Goal: Transaction & Acquisition: Obtain resource

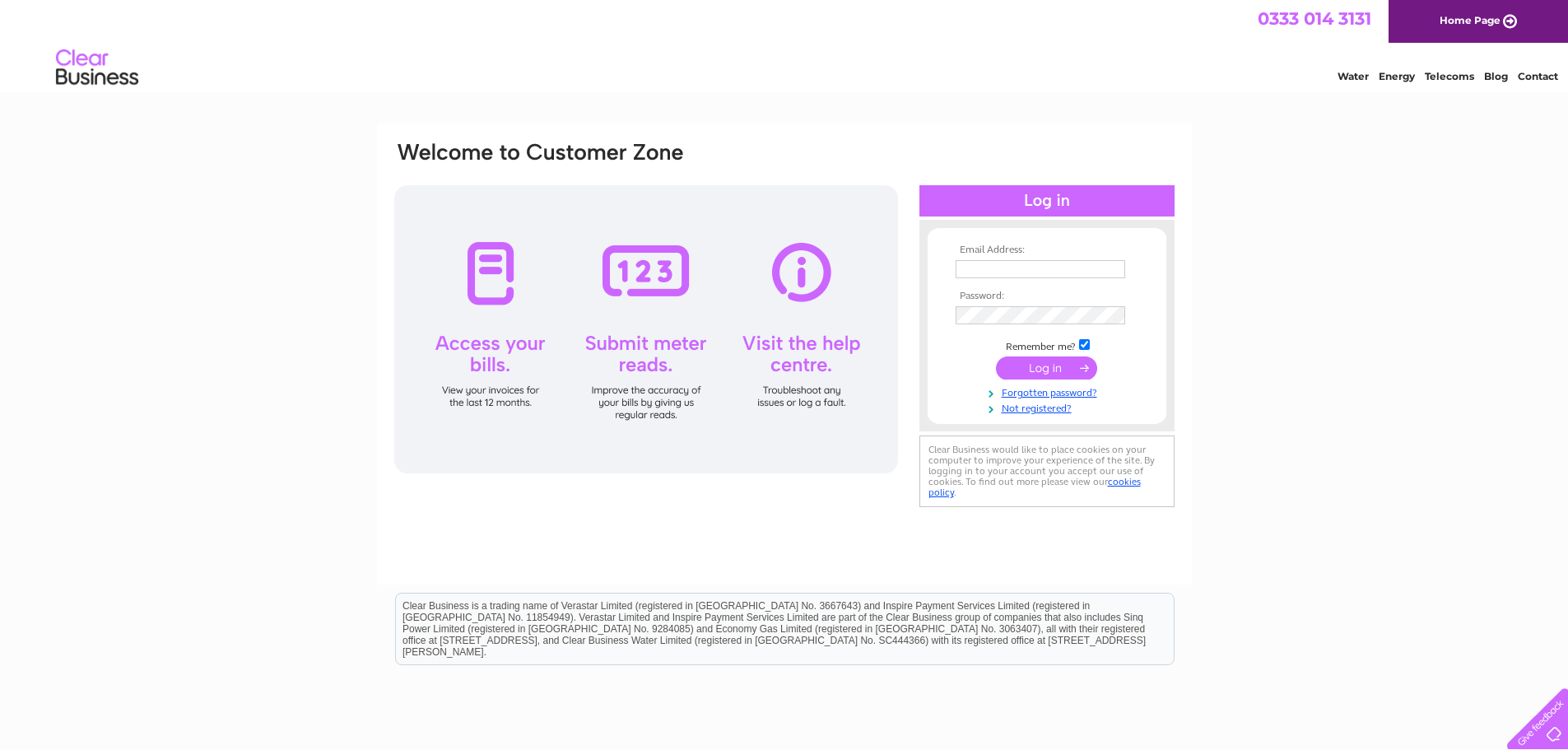
click at [1037, 271] on input "text" at bounding box center [1040, 269] width 169 height 18
type input "info@lavenderblueglasgow.co.uk"
click at [1042, 373] on input "submit" at bounding box center [1047, 368] width 101 height 23
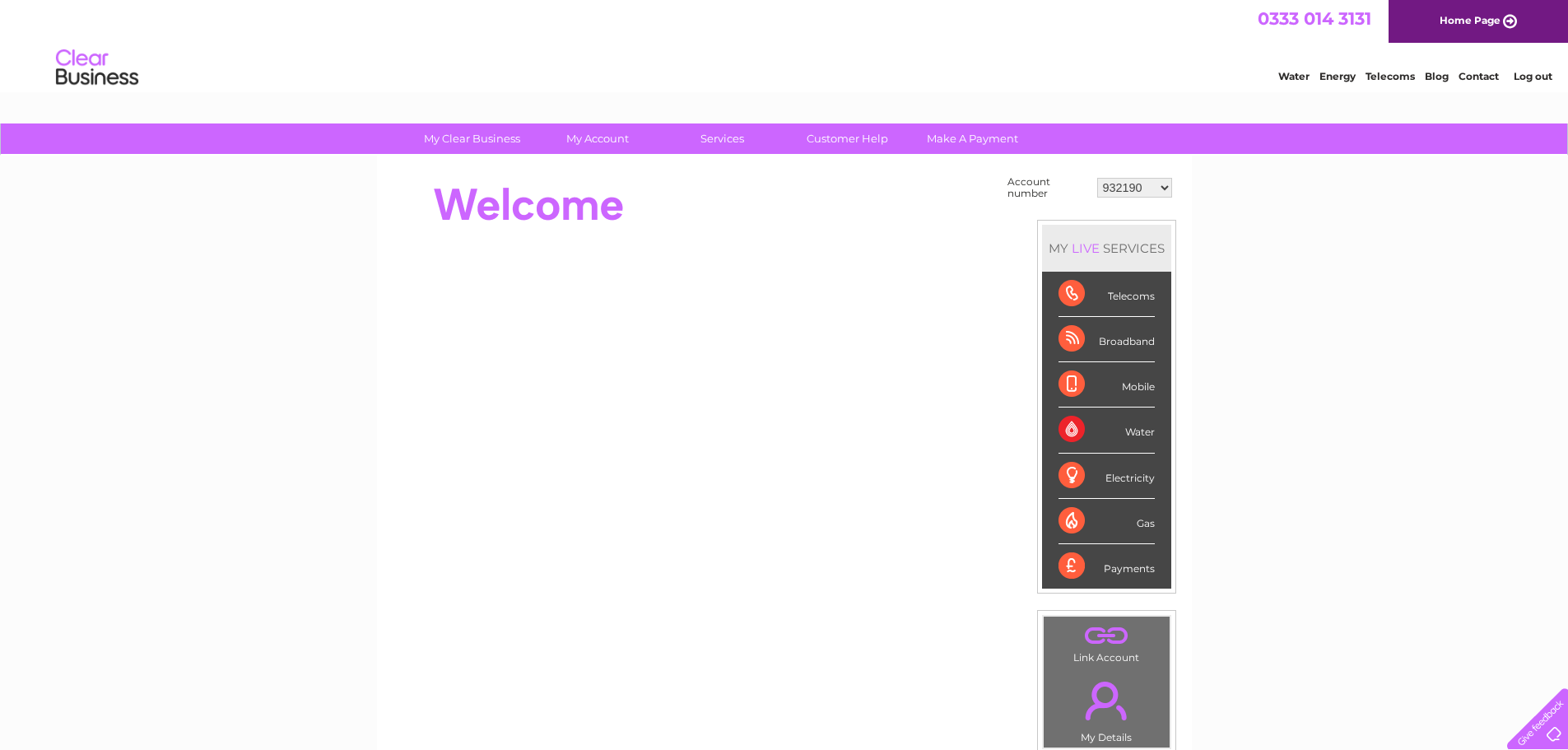
click at [1132, 191] on select "932190 30322204" at bounding box center [1134, 188] width 74 height 20
select select "30322204"
click at [1097, 178] on select "932190 30322204" at bounding box center [1134, 188] width 74 height 20
click at [1141, 184] on select "932190 30322204" at bounding box center [1134, 188] width 74 height 20
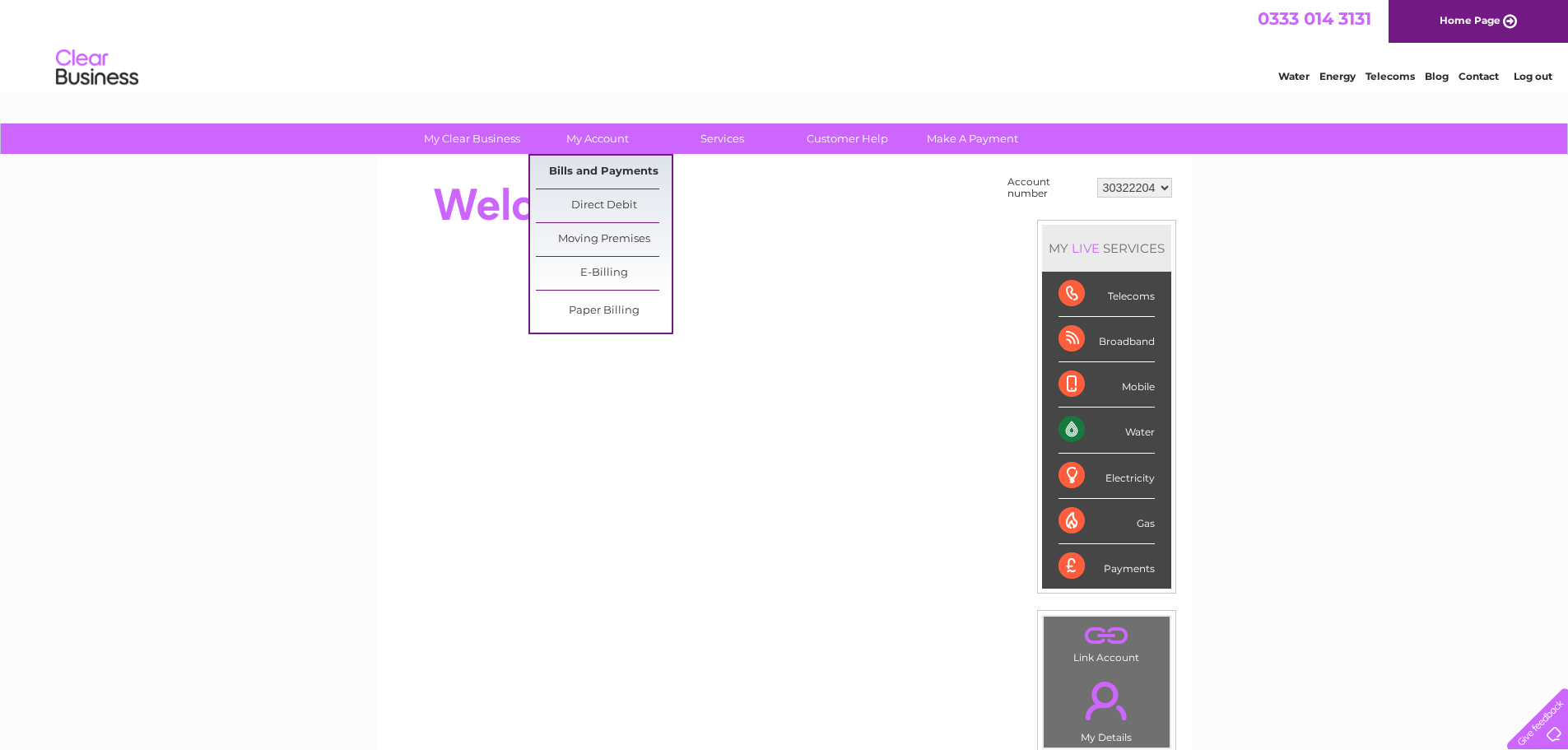
click at [614, 172] on link "Bills and Payments" at bounding box center [603, 171] width 136 height 33
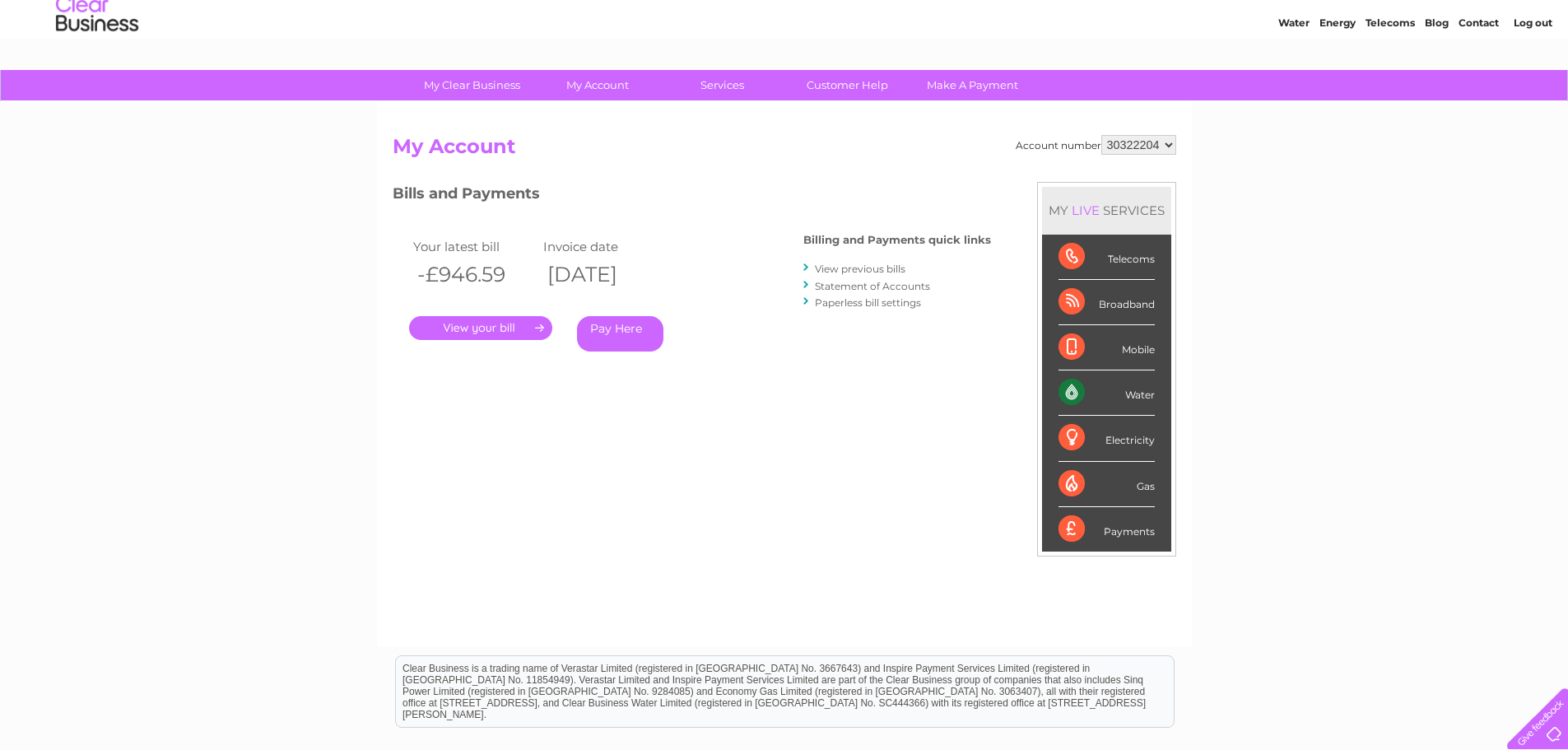
scroll to position [82, 0]
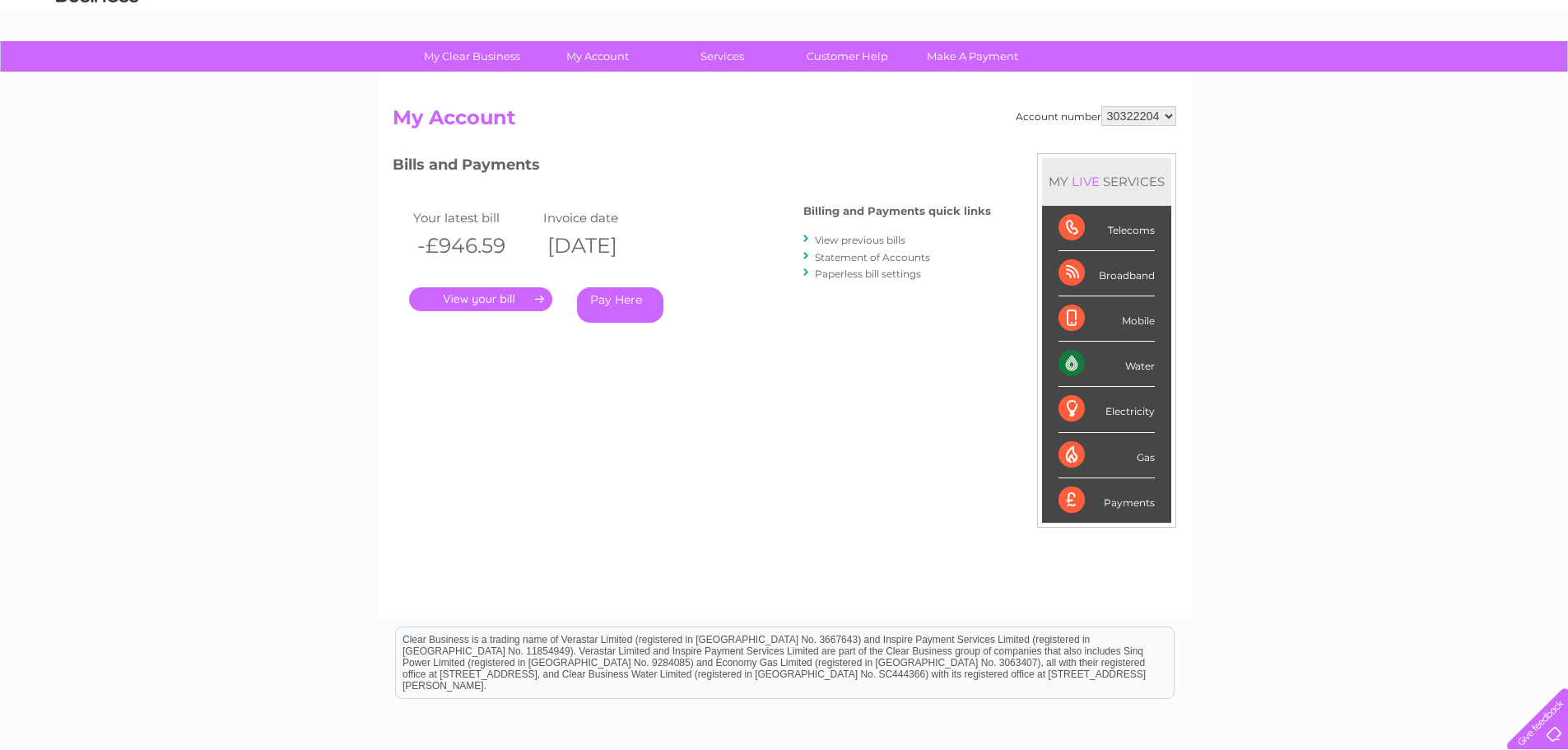
drag, startPoint x: 701, startPoint y: 245, endPoint x: 389, endPoint y: 216, distance: 313.3
click at [389, 216] on div "Account number 932190 30322204 My Account MY LIVE SERVICES Telecoms Broadband M…" at bounding box center [784, 346] width 815 height 544
click at [576, 250] on th "[DATE]" at bounding box center [605, 246] width 131 height 34
click at [1123, 115] on select "932190 30322204" at bounding box center [1139, 116] width 74 height 20
select select "932190"
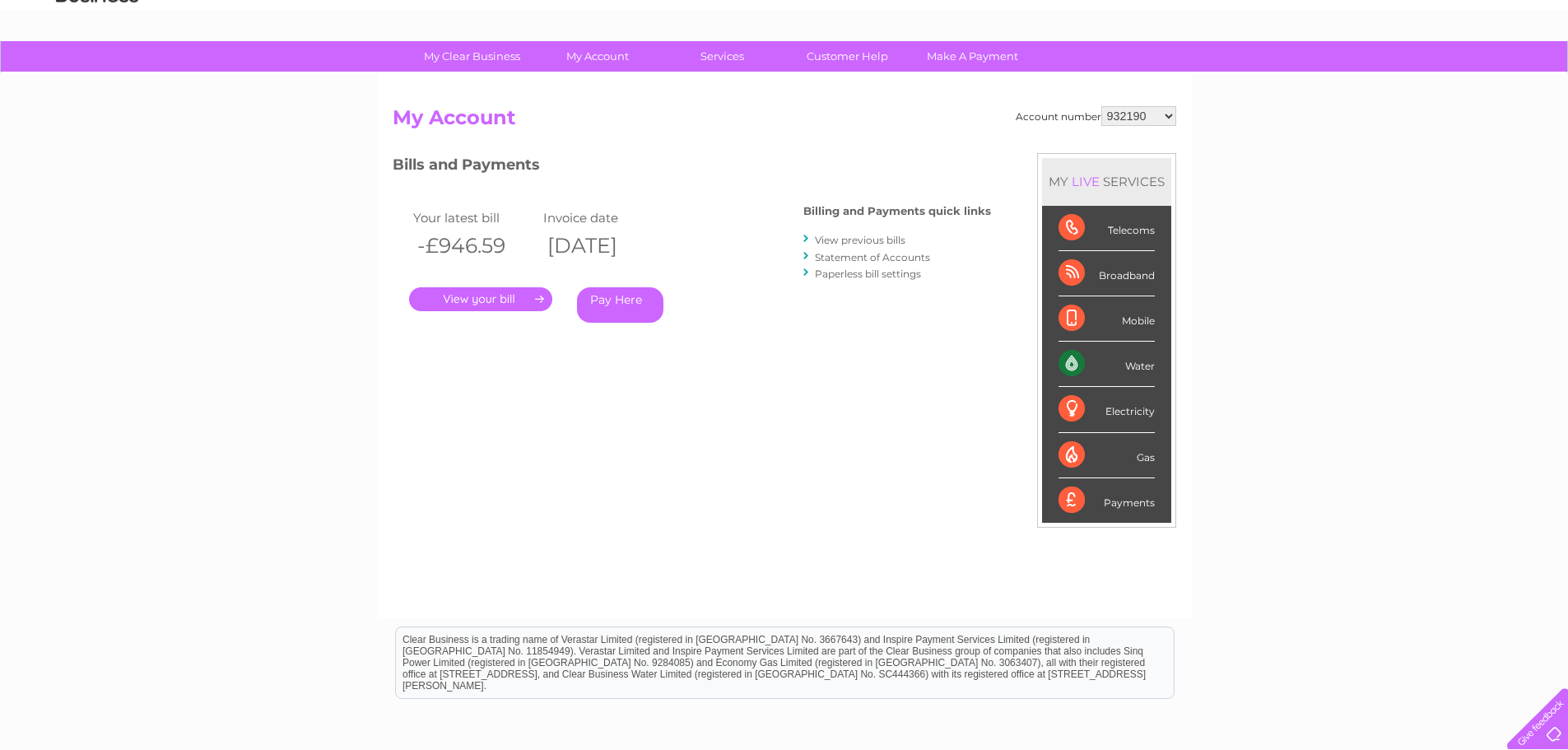
click at [1102, 106] on select "932190 30322204" at bounding box center [1139, 116] width 74 height 20
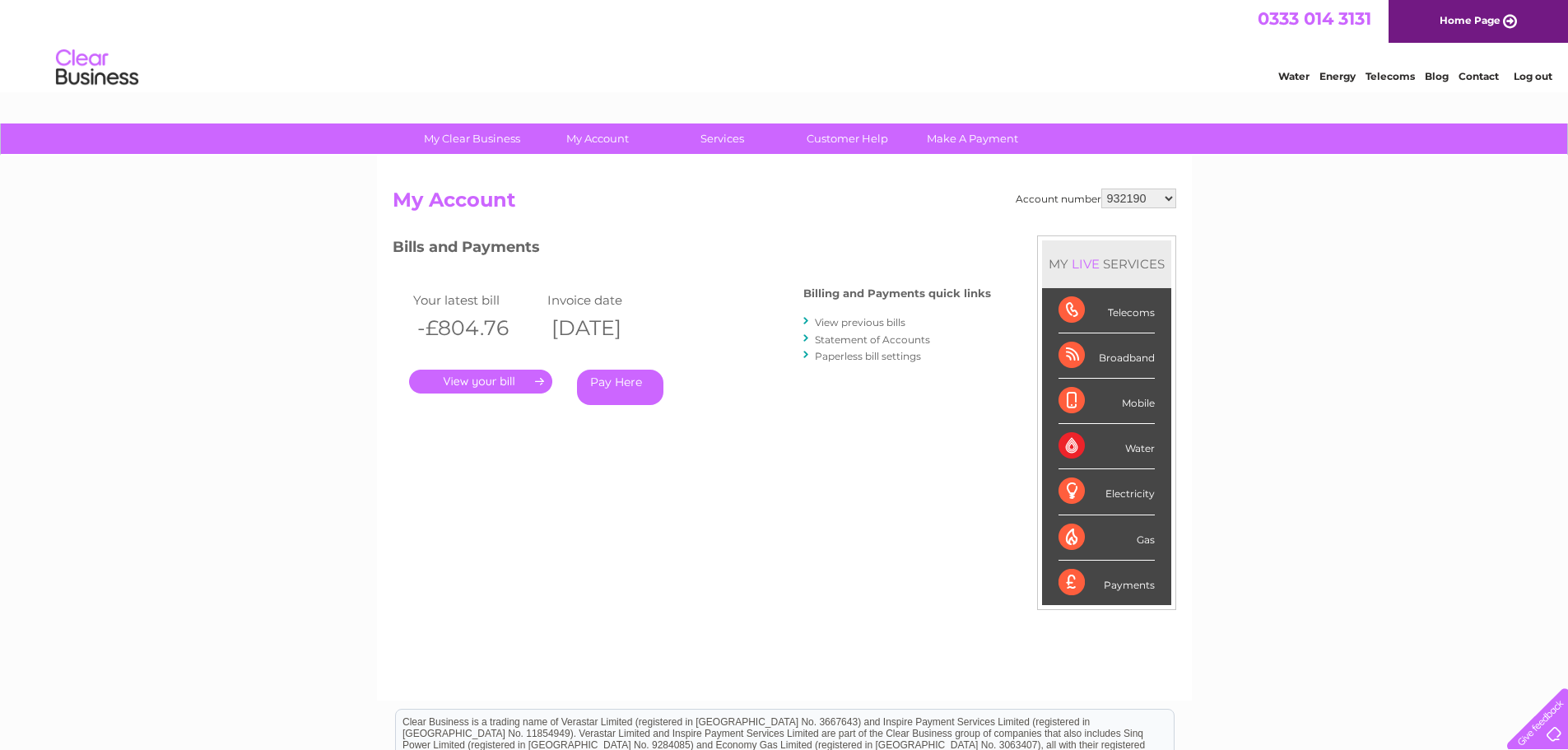
click at [865, 359] on link "Paperless bill settings" at bounding box center [868, 356] width 106 height 12
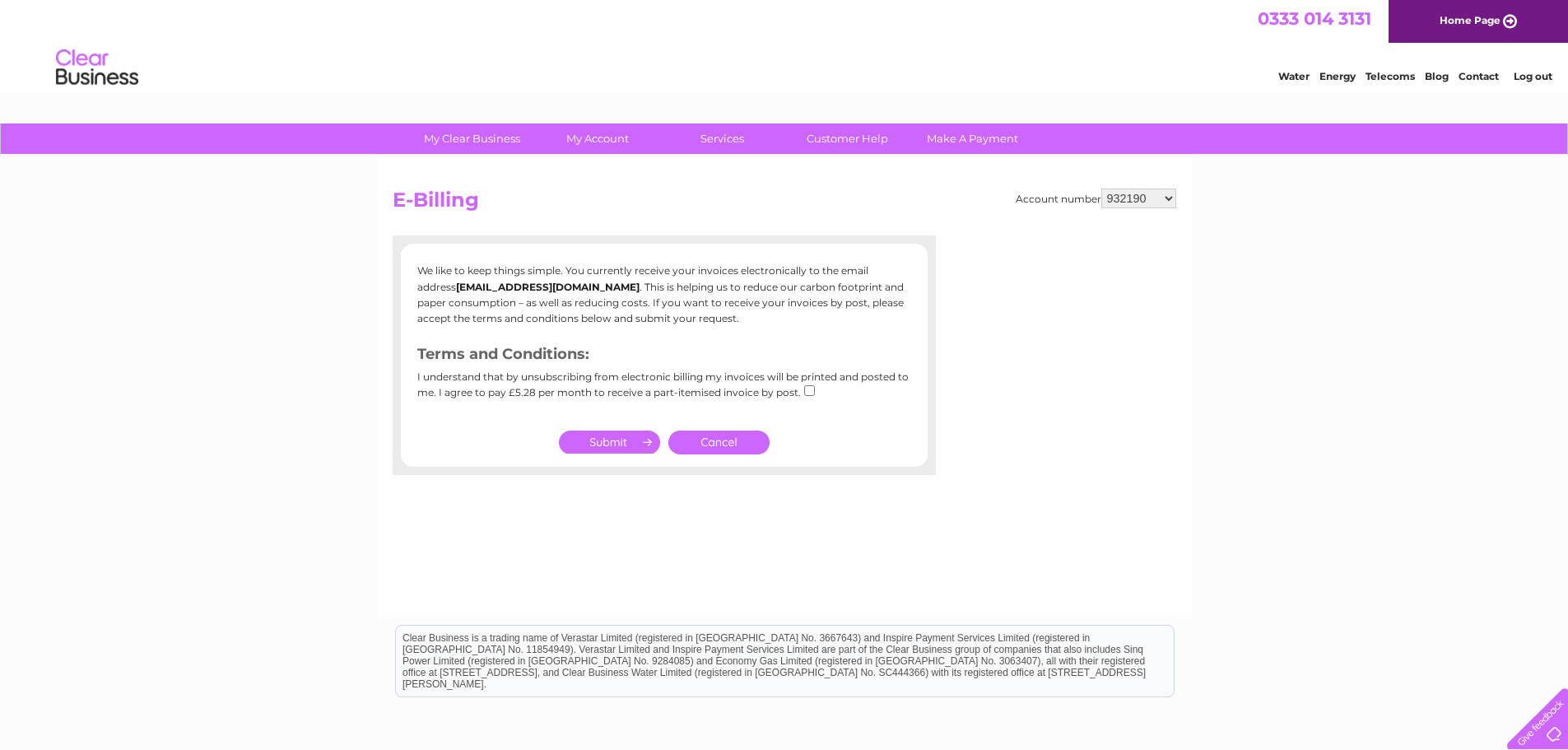
click at [741, 448] on link "Cancel" at bounding box center [719, 441] width 101 height 24
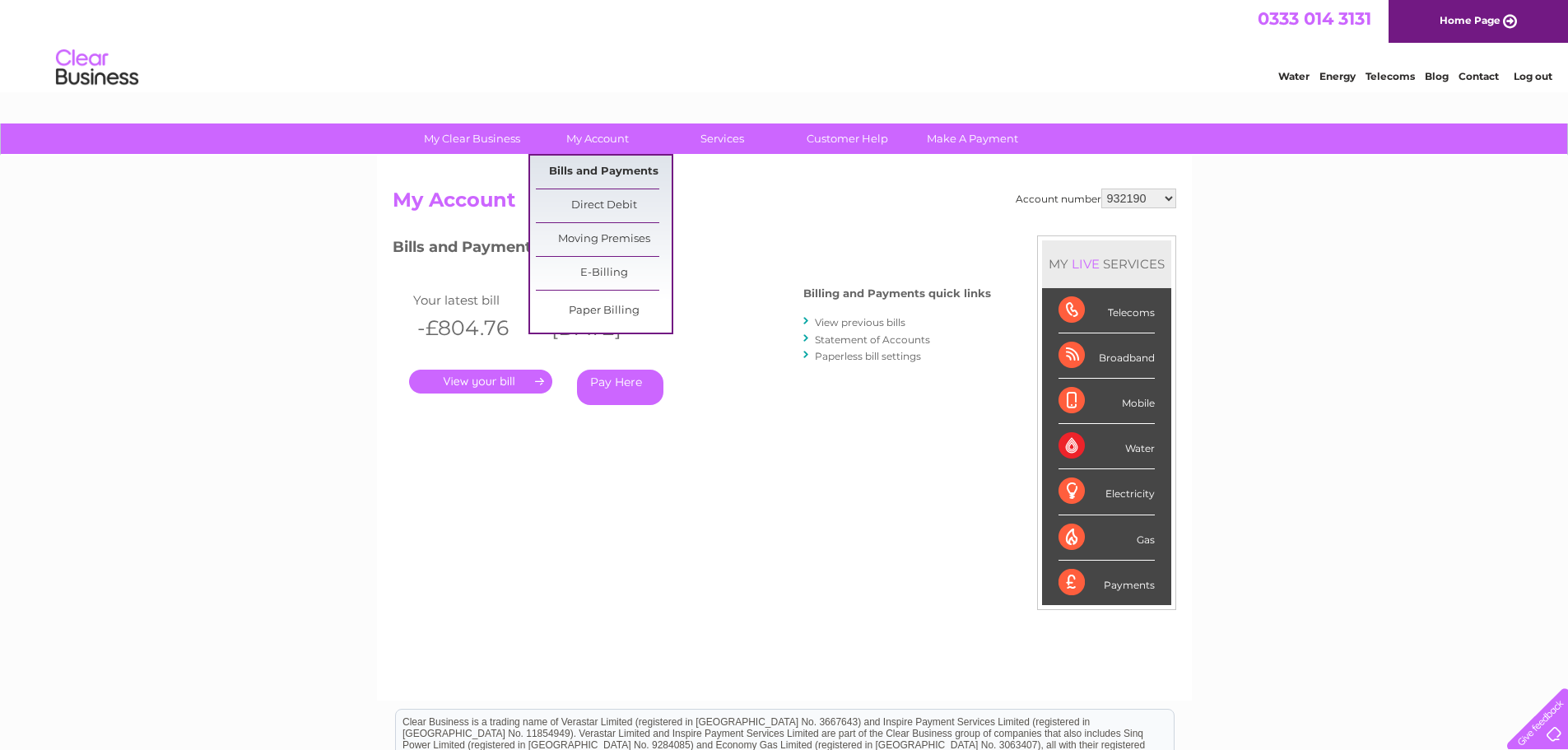
click at [616, 175] on link "Bills and Payments" at bounding box center [603, 171] width 136 height 33
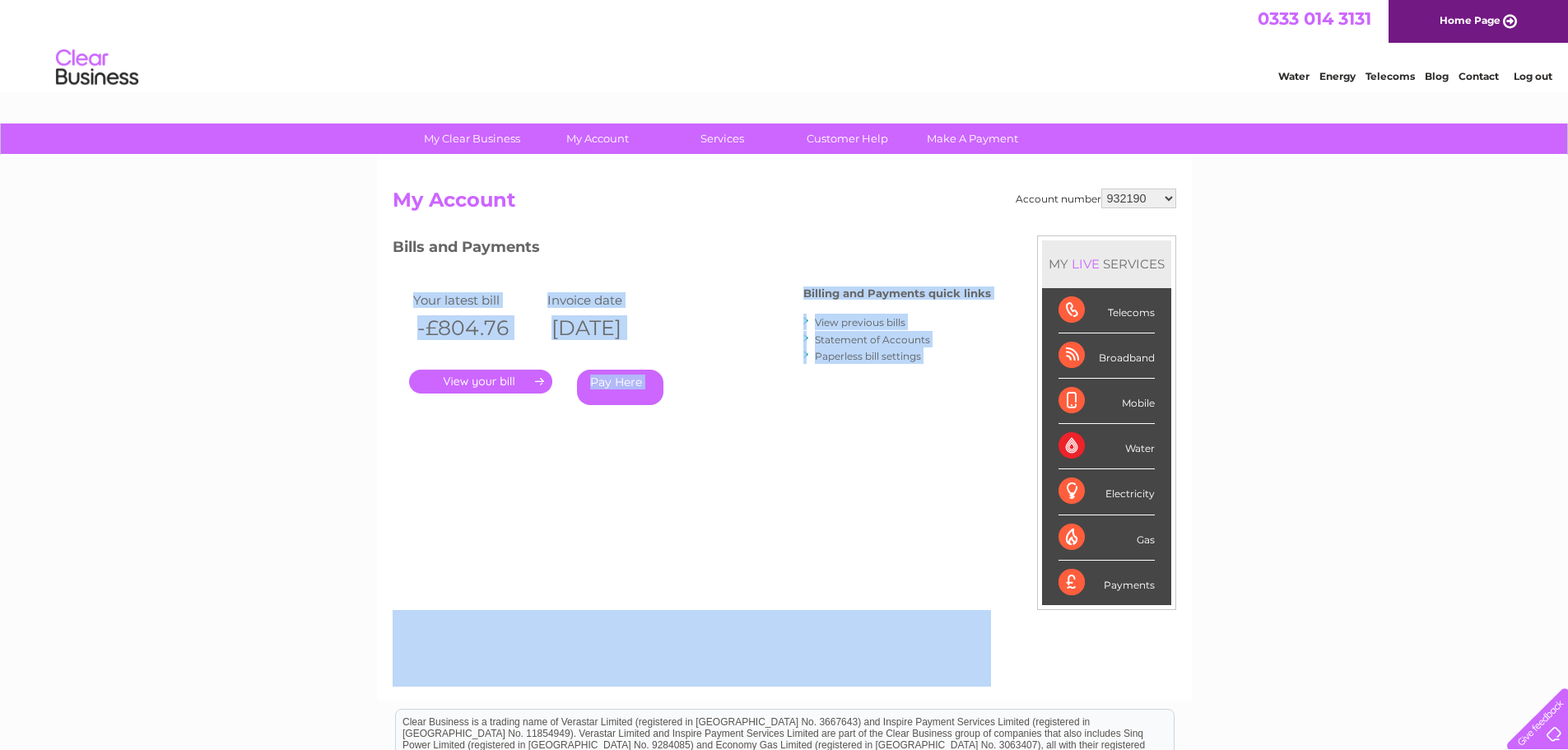
drag, startPoint x: 752, startPoint y: 240, endPoint x: 953, endPoint y: 462, distance: 299.5
click at [953, 462] on div "Account number 932190 30322204 My Account MY LIVE SERVICES Telecoms Broadband M…" at bounding box center [785, 436] width 784 height 496
click at [890, 484] on div "Account number 932190 30322204 My Account MY LIVE SERVICES Telecoms Broadband M…" at bounding box center [785, 436] width 784 height 496
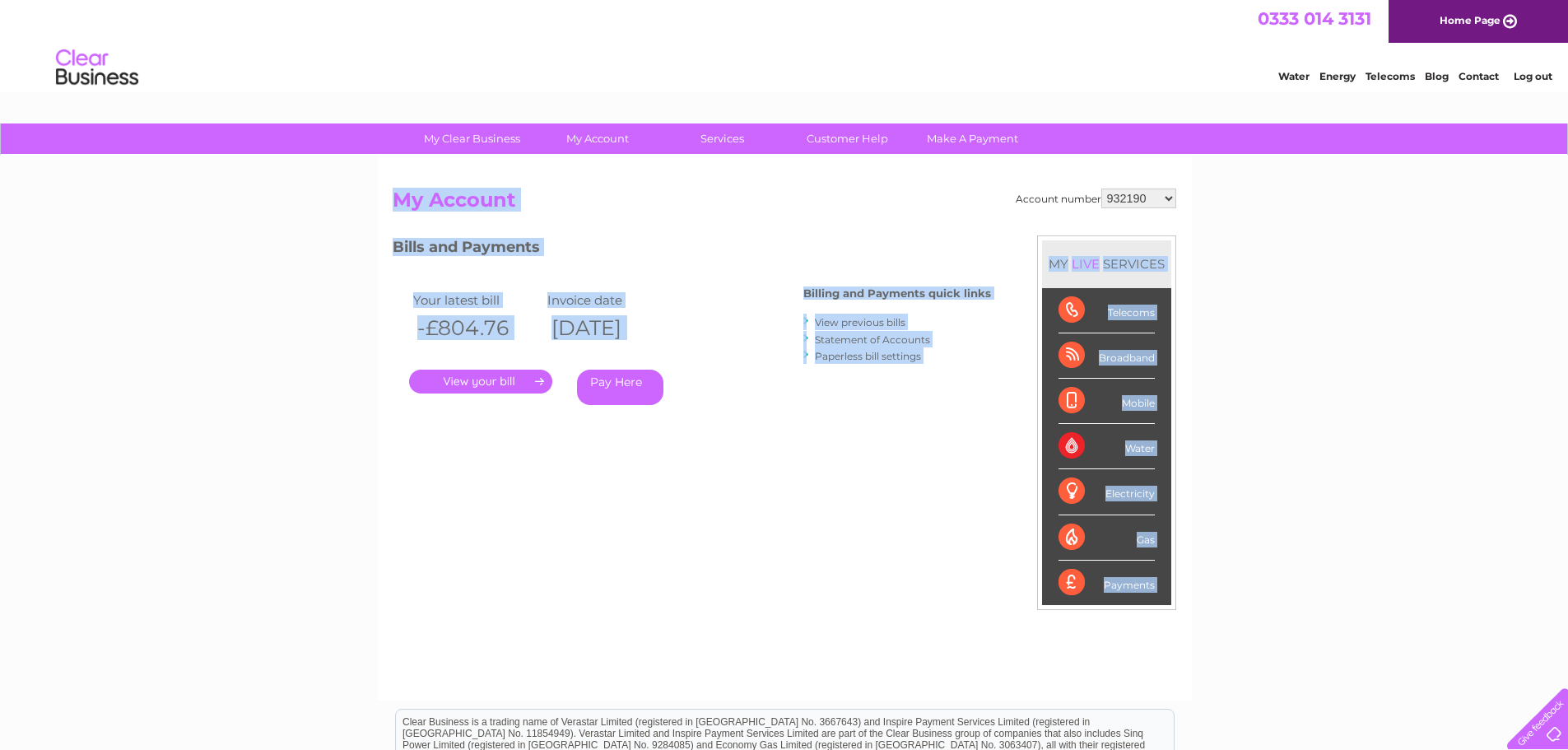
drag, startPoint x: 953, startPoint y: 441, endPoint x: 327, endPoint y: 189, distance: 674.8
click at [327, 189] on div "My Clear Business Login Details My Details My Preferences Link Account My Accou…" at bounding box center [784, 552] width 1568 height 858
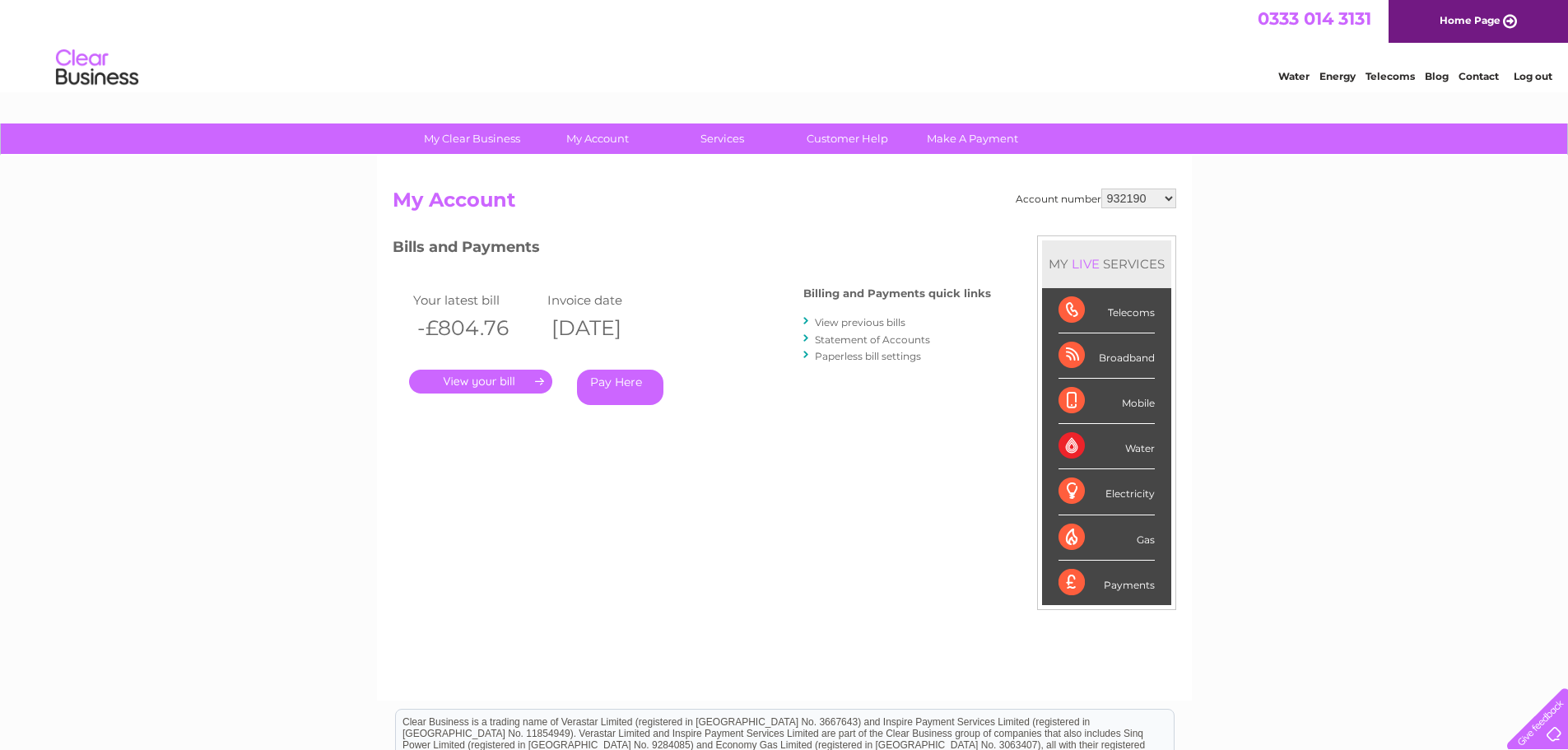
click at [789, 517] on div "Account number 932190 30322204 My Account MY LIVE SERVICES Telecoms Broadband M…" at bounding box center [785, 436] width 784 height 496
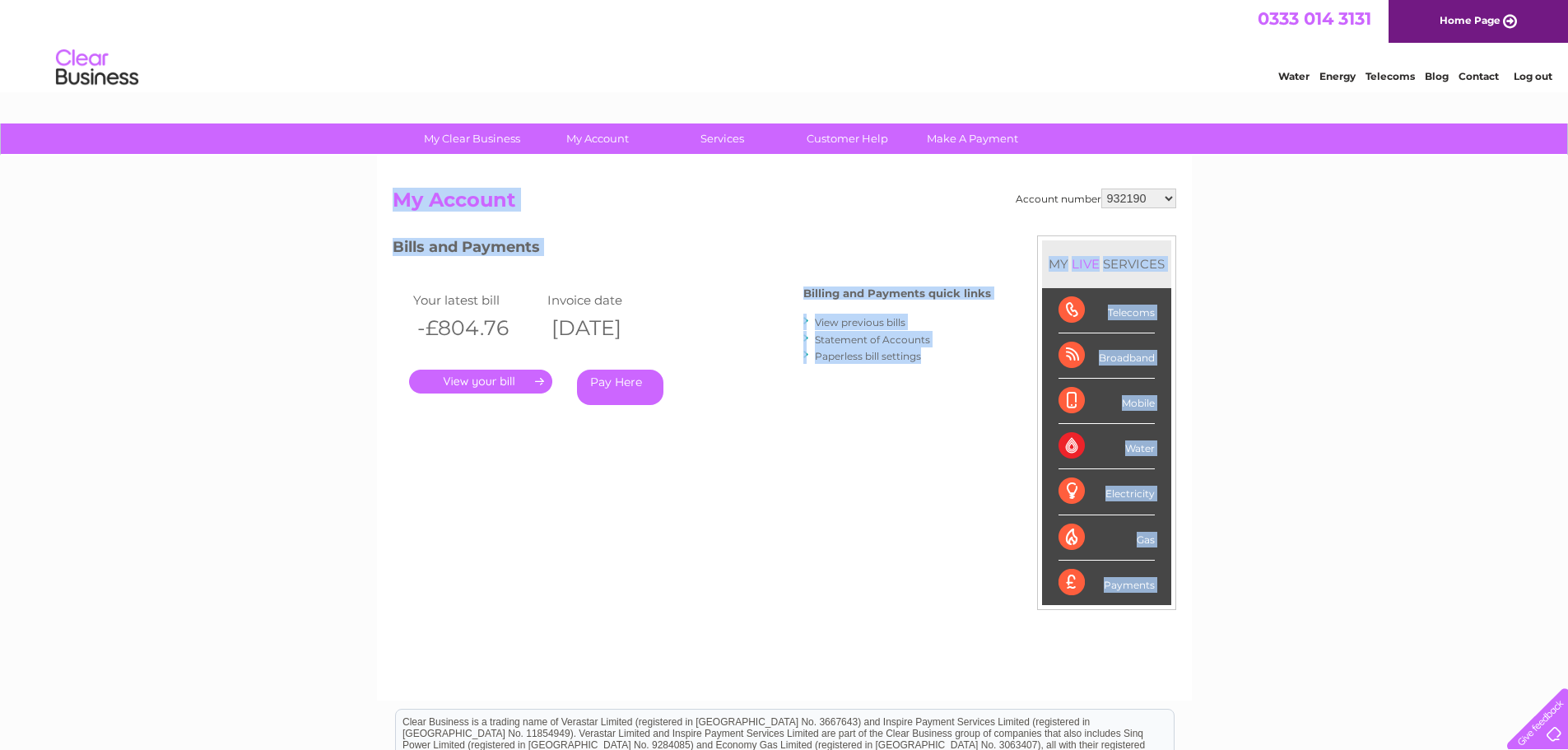
drag, startPoint x: 953, startPoint y: 365, endPoint x: 379, endPoint y: 193, distance: 599.2
click at [379, 193] on div "Account number 932190 30322204 My Account MY LIVE SERVICES Telecoms Broadband M…" at bounding box center [784, 427] width 815 height 544
click at [448, 260] on h3 "Bills and Payments" at bounding box center [692, 249] width 599 height 28
drag, startPoint x: 984, startPoint y: 360, endPoint x: 365, endPoint y: 199, distance: 639.6
click at [365, 199] on div "My Clear Business Login Details My Details My Preferences Link Account My Accou…" at bounding box center [784, 552] width 1568 height 858
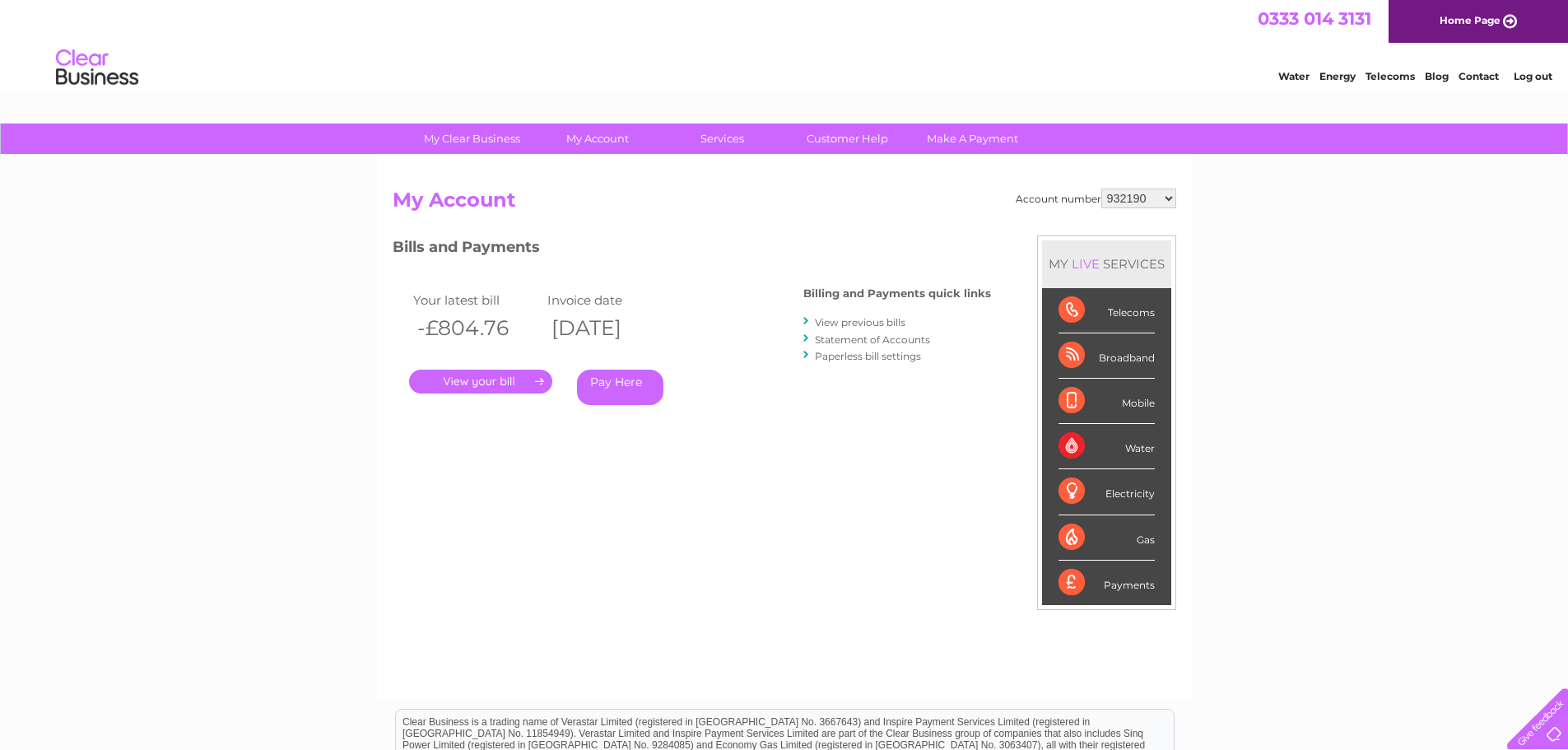
click at [350, 316] on div "My Clear Business Login Details My Details My Preferences Link Account My Accou…" at bounding box center [784, 552] width 1568 height 858
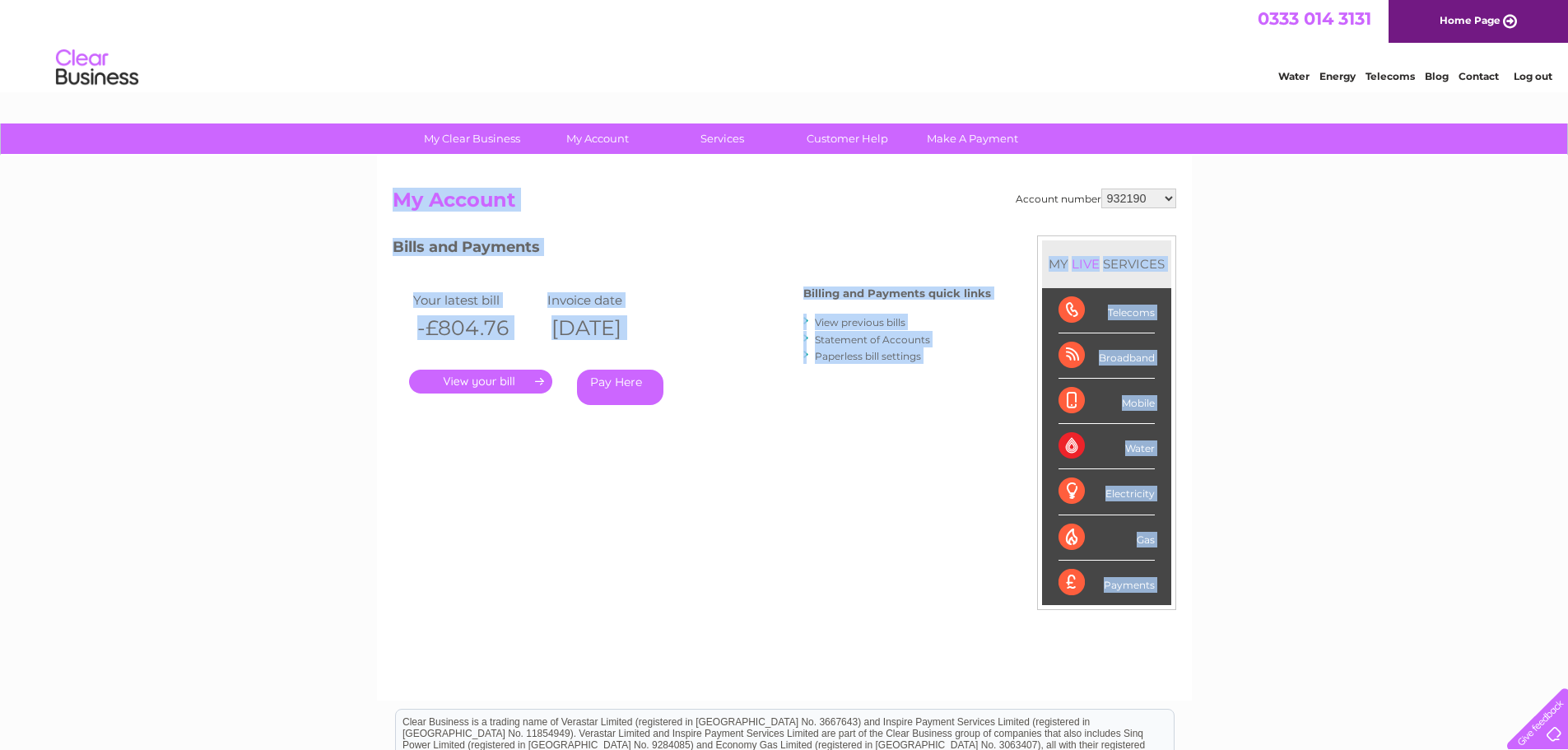
drag, startPoint x: 394, startPoint y: 184, endPoint x: 925, endPoint y: 474, distance: 605.0
click at [905, 427] on div "Account number 932190 30322204 My Account MY LIVE SERVICES Telecoms Broadband M…" at bounding box center [784, 427] width 815 height 544
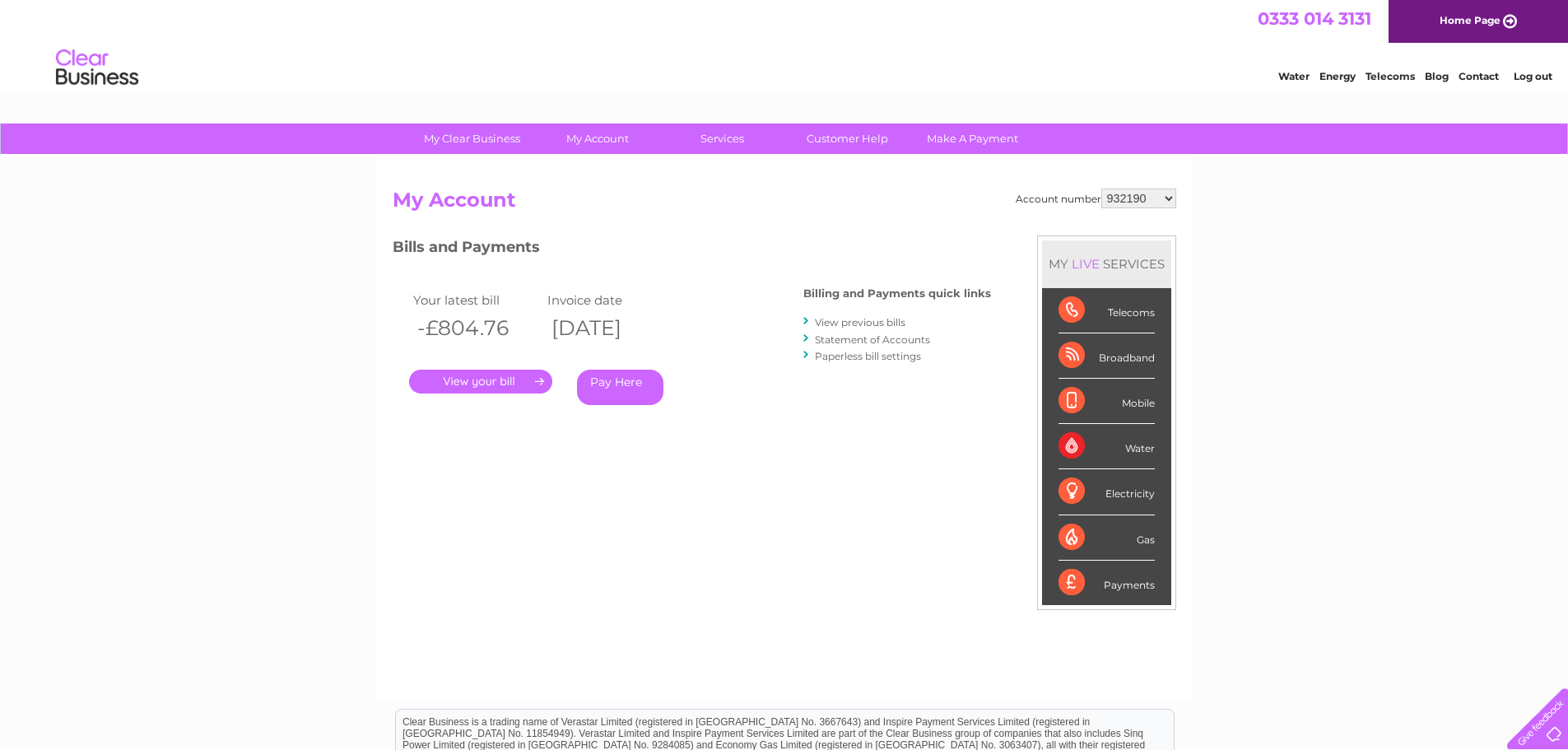
click at [925, 476] on div "Account number 932190 30322204 My Account MY LIVE SERVICES Telecoms Broadband M…" at bounding box center [785, 436] width 784 height 496
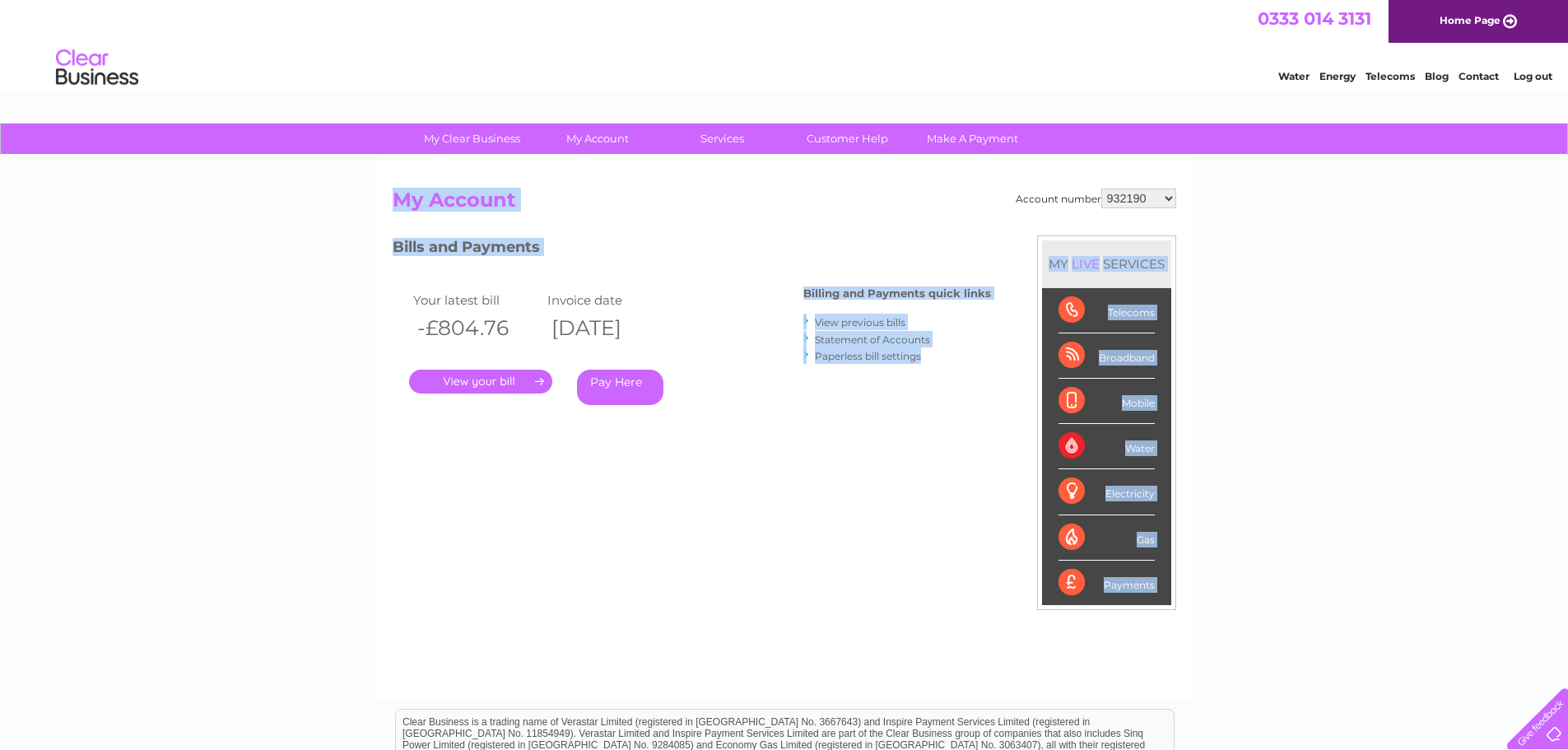
drag, startPoint x: 950, startPoint y: 373, endPoint x: 393, endPoint y: 197, distance: 584.1
click at [393, 197] on div "Account number 932190 30322204 My Account MY LIVE SERVICES Telecoms Broadband M…" at bounding box center [785, 436] width 784 height 496
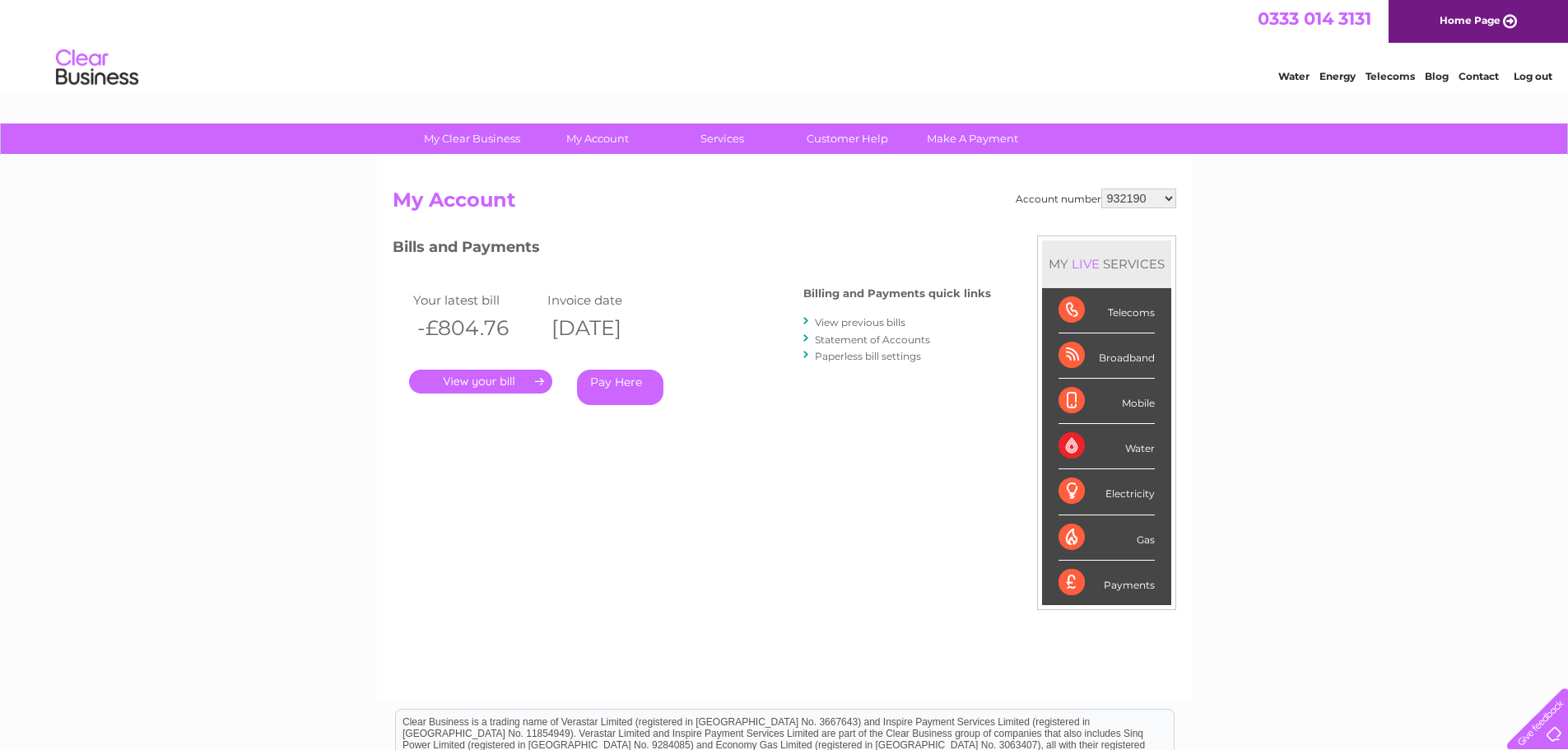
click at [380, 303] on div "Account number 932190 30322204 My Account MY LIVE SERVICES Telecoms Broadband M…" at bounding box center [784, 427] width 815 height 544
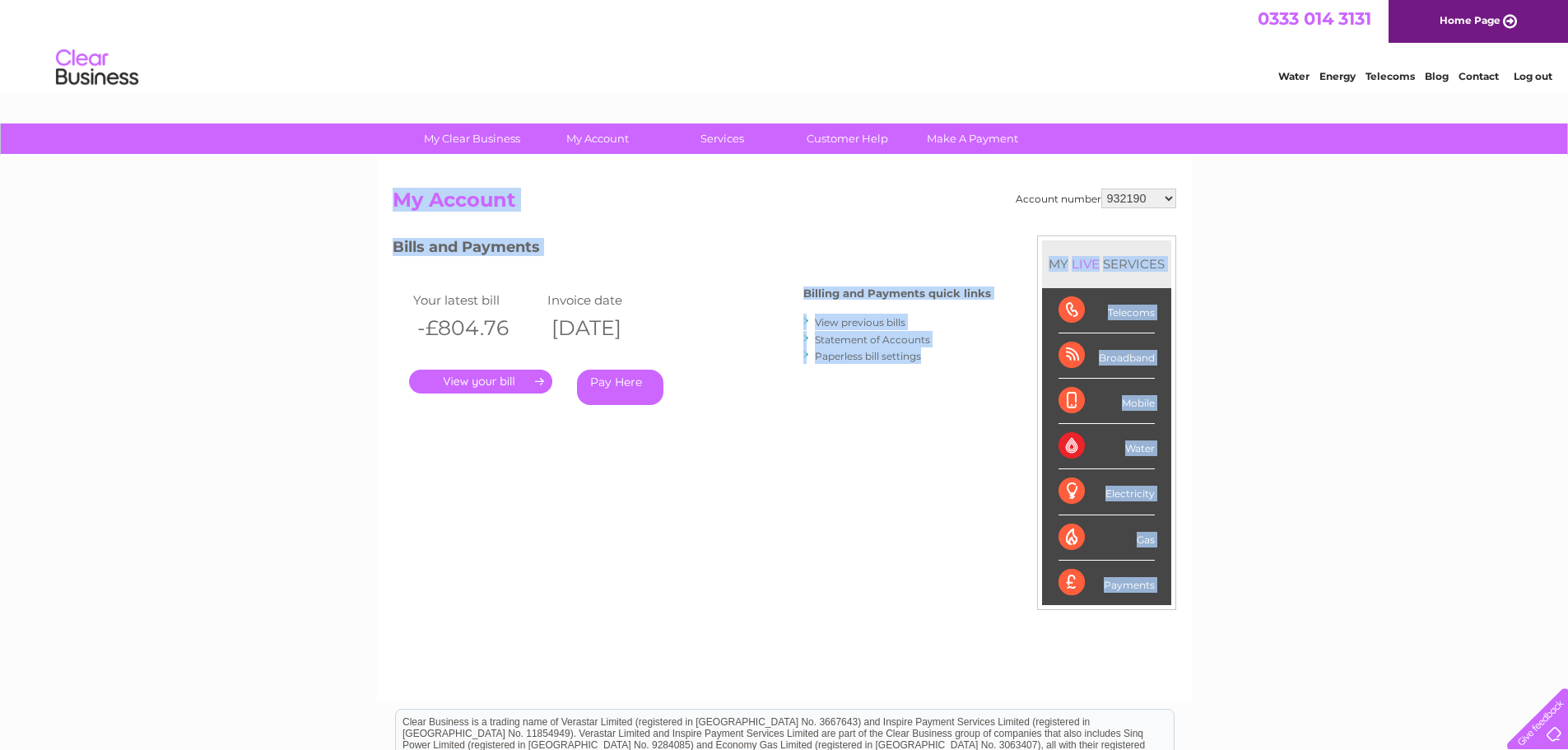
drag, startPoint x: 380, startPoint y: 189, endPoint x: 937, endPoint y: 369, distance: 585.4
click at [937, 369] on div "Account number 932190 30322204 My Account MY LIVE SERVICES Telecoms Broadband M…" at bounding box center [784, 427] width 815 height 544
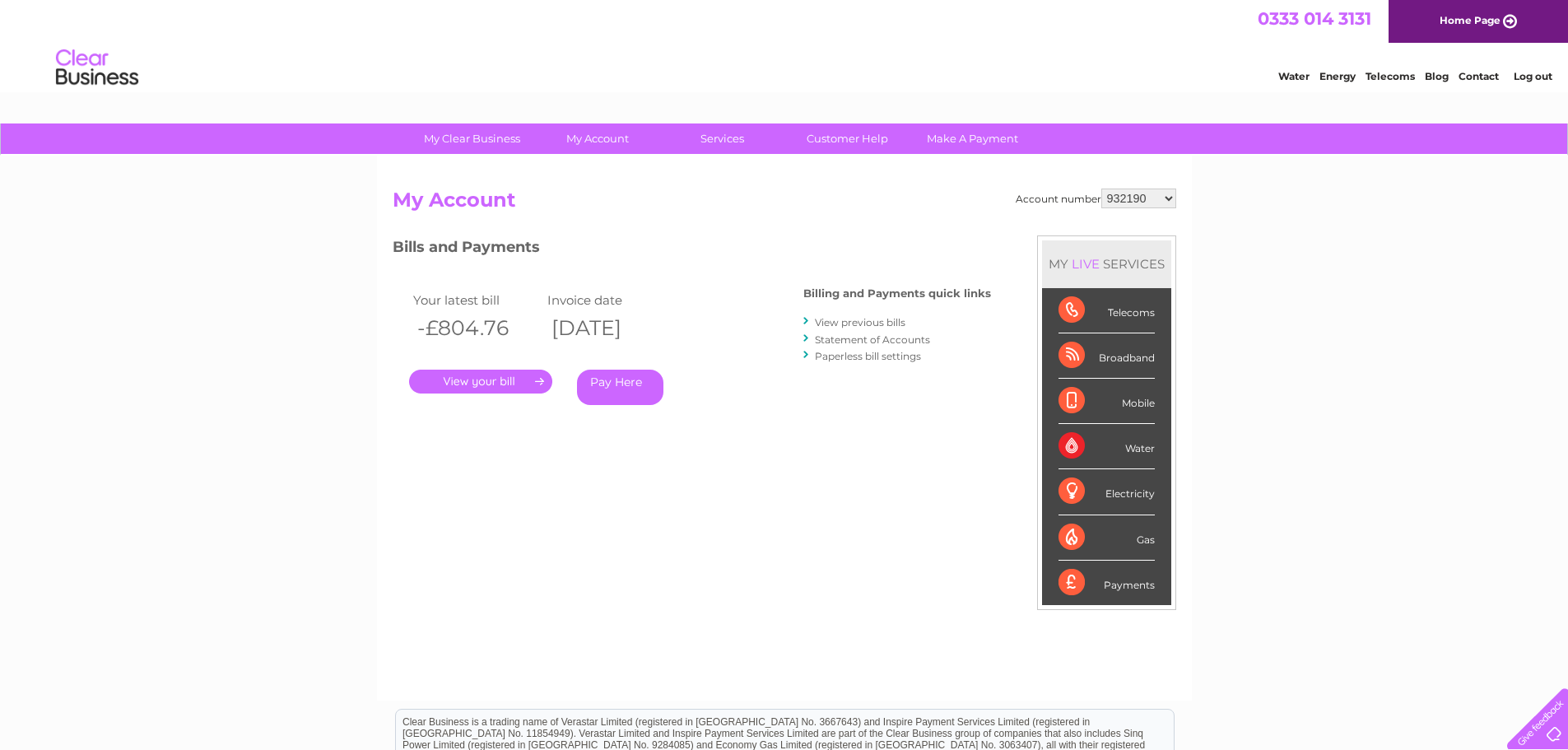
click at [927, 428] on div "Bills and Payments Billing and Payments quick links View previous bills Stateme…" at bounding box center [692, 332] width 599 height 193
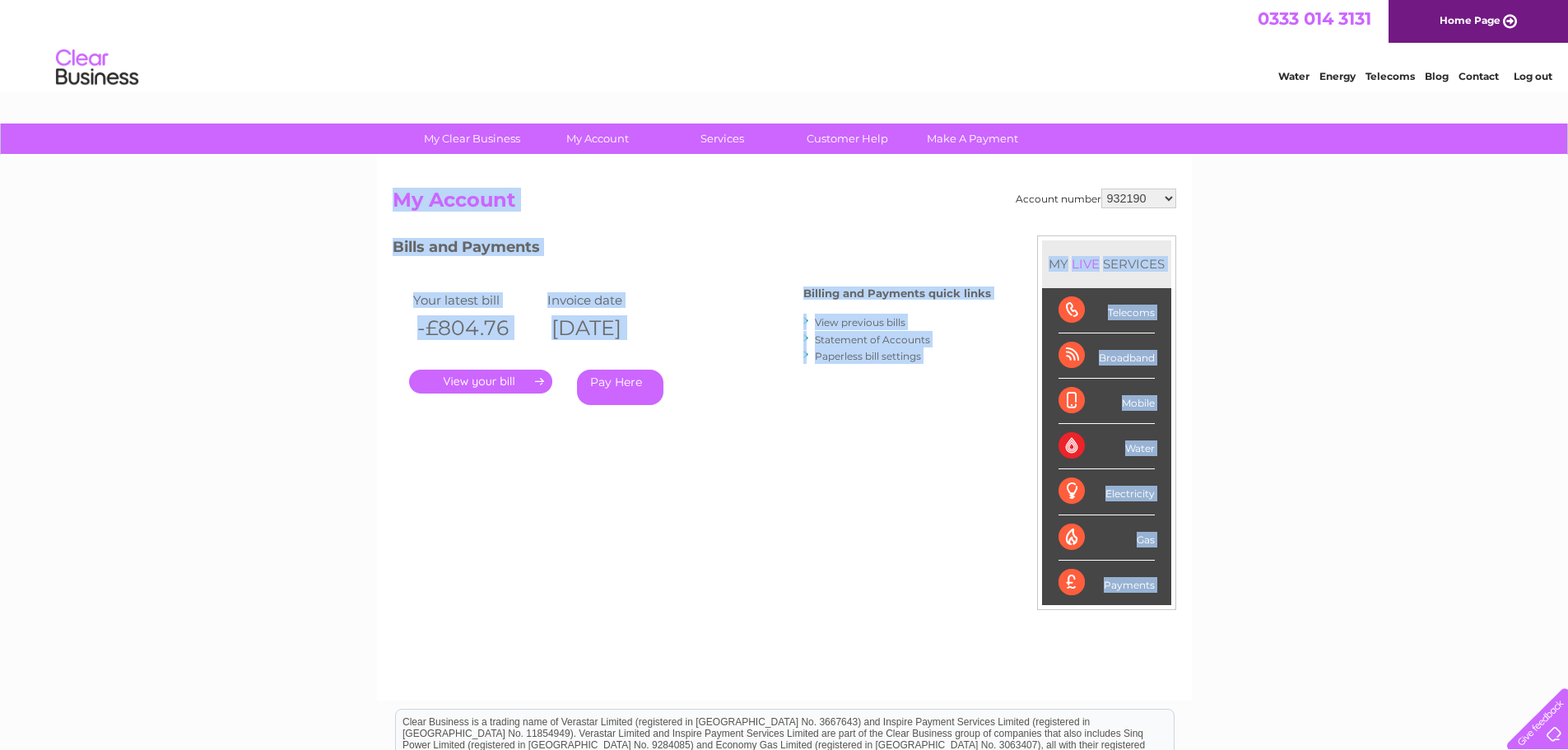
drag, startPoint x: 959, startPoint y: 388, endPoint x: 344, endPoint y: 188, distance: 646.7
click at [344, 188] on div "My Clear Business Login Details My Details My Preferences Link Account My Accou…" at bounding box center [784, 552] width 1568 height 858
click at [396, 280] on div "Your latest bill Invoice date -£804.76 02/10/2025 . Pay Here" at bounding box center [574, 350] width 362 height 156
drag, startPoint x: 393, startPoint y: 201, endPoint x: 948, endPoint y: 434, distance: 601.9
click at [927, 404] on div "Account number 932190 30322204 My Account MY LIVE SERVICES Telecoms Broadband M…" at bounding box center [785, 436] width 784 height 496
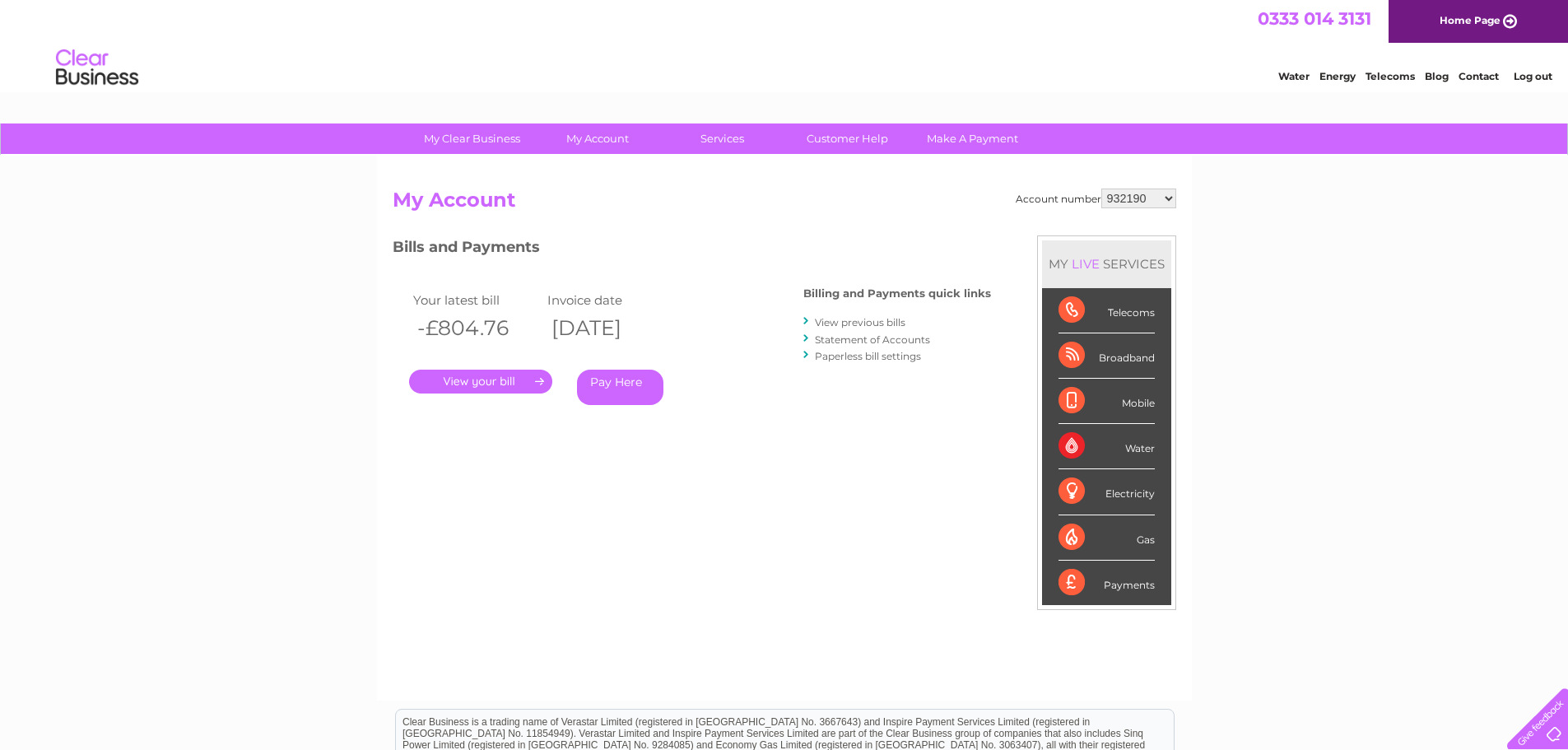
click at [788, 481] on div "Account number 932190 30322204 My Account MY LIVE SERVICES Telecoms Broadband M…" at bounding box center [785, 436] width 784 height 496
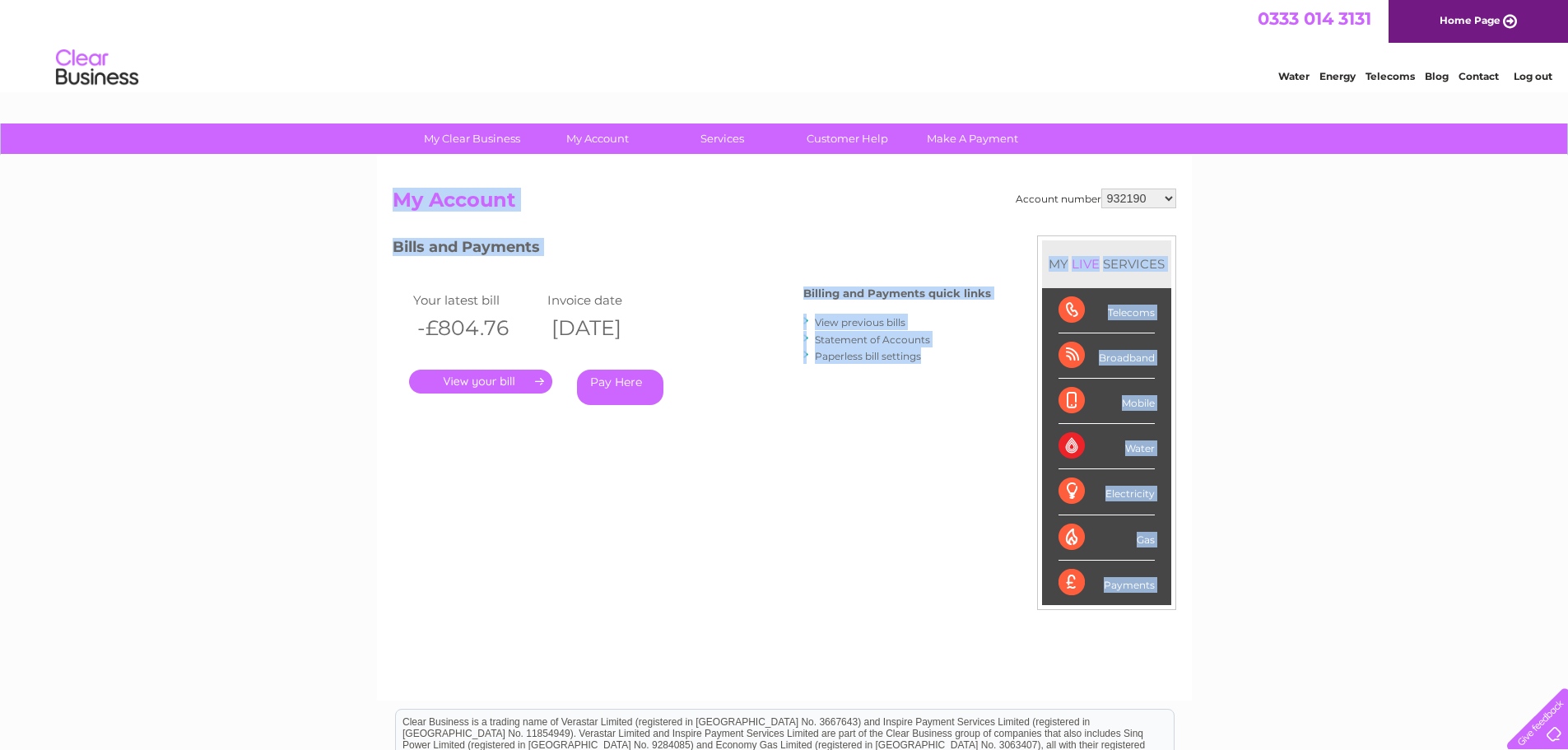
drag, startPoint x: 953, startPoint y: 369, endPoint x: 327, endPoint y: 180, distance: 653.9
click at [327, 180] on div "My Clear Business Login Details My Details My Preferences Link Account My Accou…" at bounding box center [784, 552] width 1568 height 858
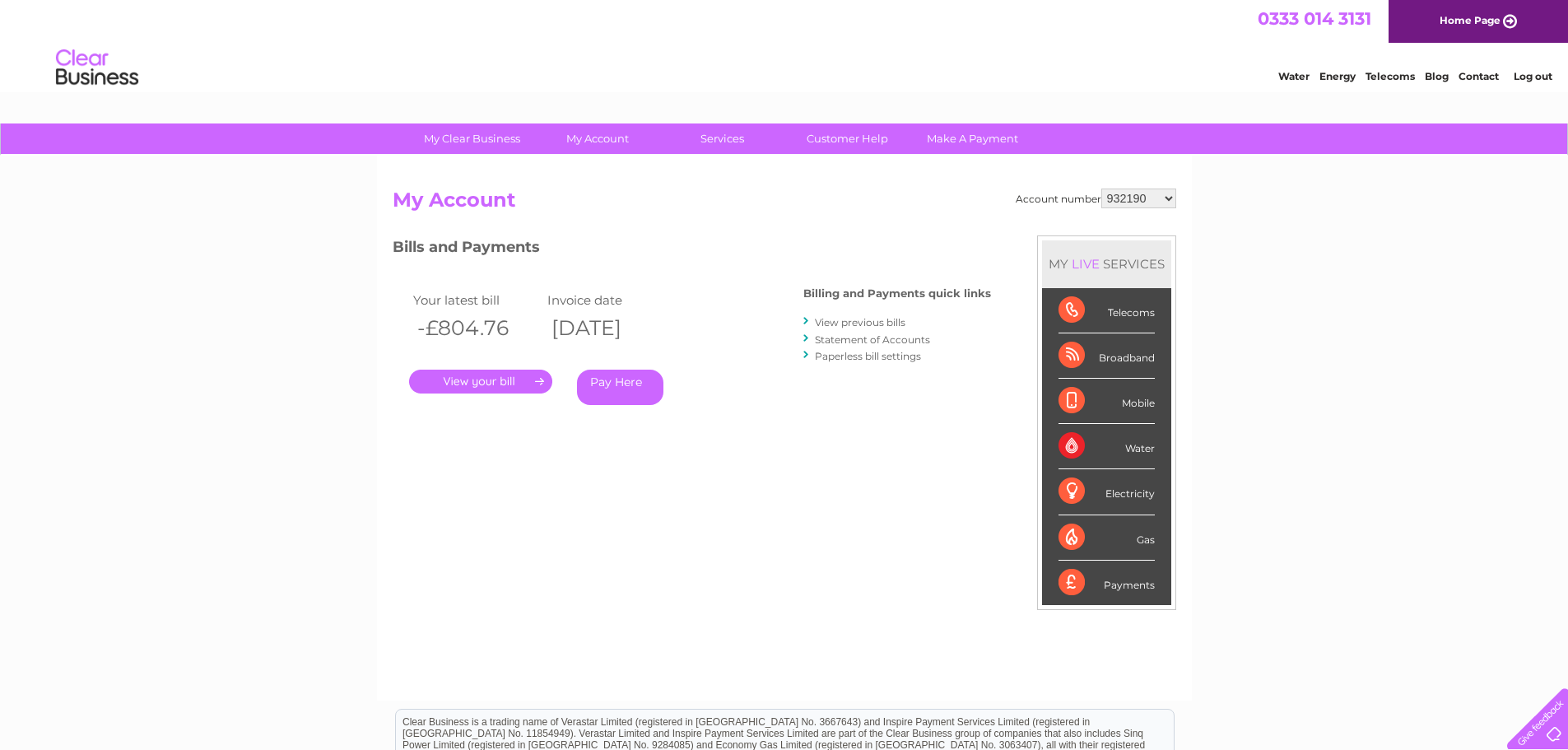
click at [363, 316] on div "My Clear Business Login Details My Details My Preferences Link Account My Accou…" at bounding box center [784, 552] width 1568 height 858
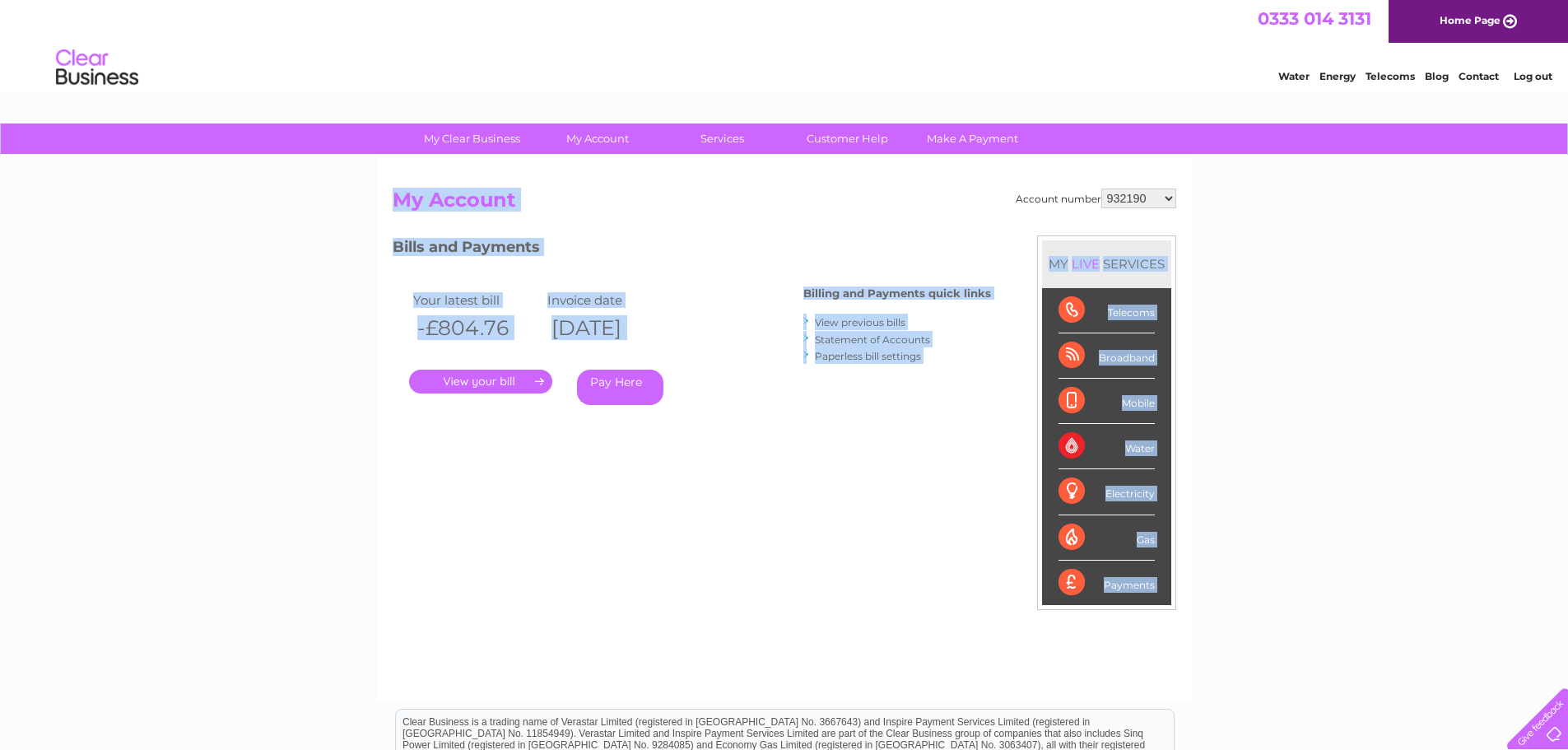
drag, startPoint x: 354, startPoint y: 191, endPoint x: 920, endPoint y: 383, distance: 597.7
click at [920, 383] on div "My Clear Business Login Details My Details My Preferences Link Account My Accou…" at bounding box center [784, 552] width 1568 height 858
click at [916, 437] on div "Bills and Payments Billing and Payments quick links View previous bills Stateme…" at bounding box center [692, 343] width 599 height 217
drag, startPoint x: 938, startPoint y: 360, endPoint x: 372, endPoint y: 211, distance: 585.3
click at [372, 211] on div "My Clear Business Login Details My Details My Preferences Link Account My Accou…" at bounding box center [784, 552] width 1568 height 858
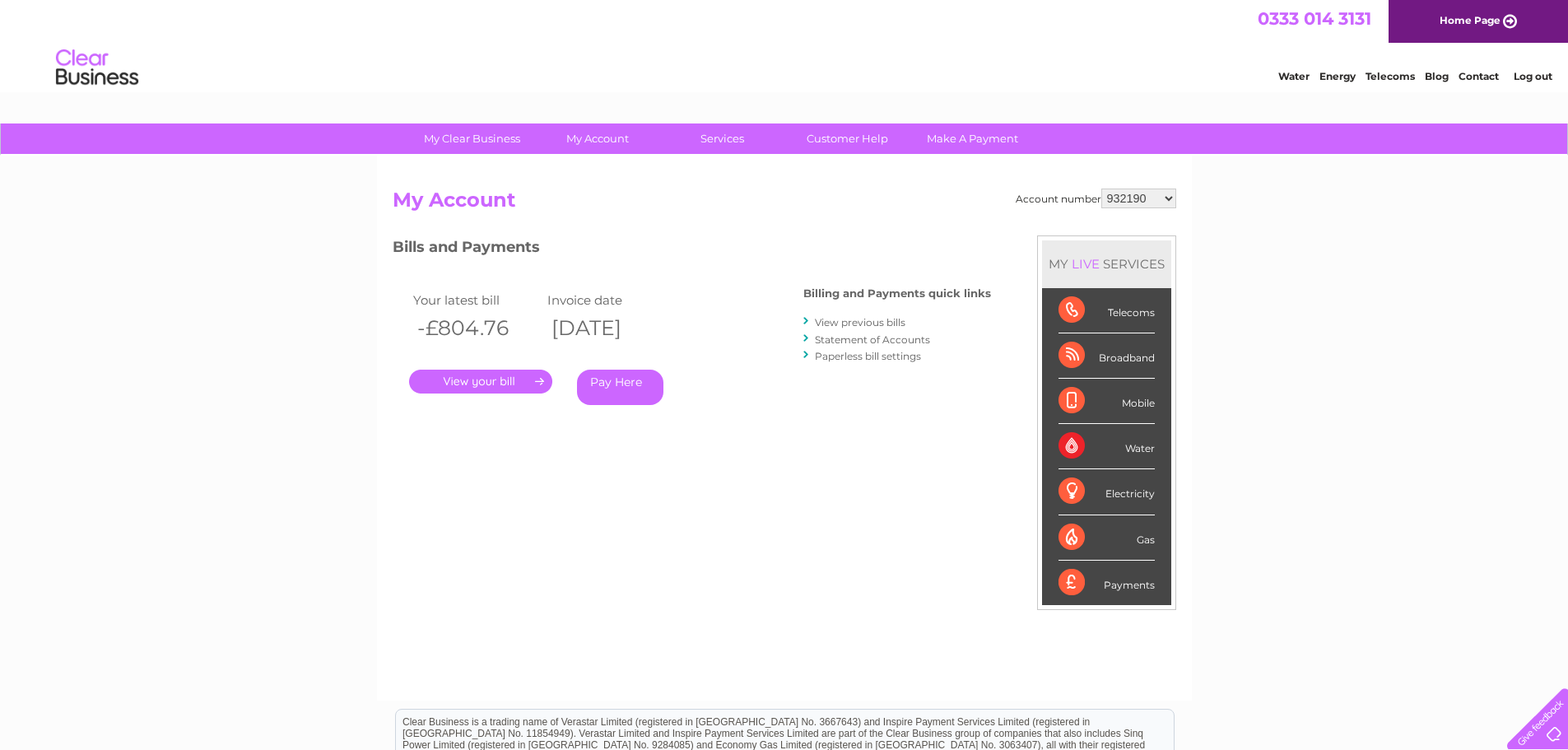
click at [393, 351] on div "Your latest bill Invoice date -£804.76 02/10/2025 . Pay Here" at bounding box center [574, 350] width 362 height 156
click at [906, 463] on div "Account number 932190 30322204 My Account MY LIVE SERVICES Telecoms Broadband M…" at bounding box center [785, 436] width 784 height 496
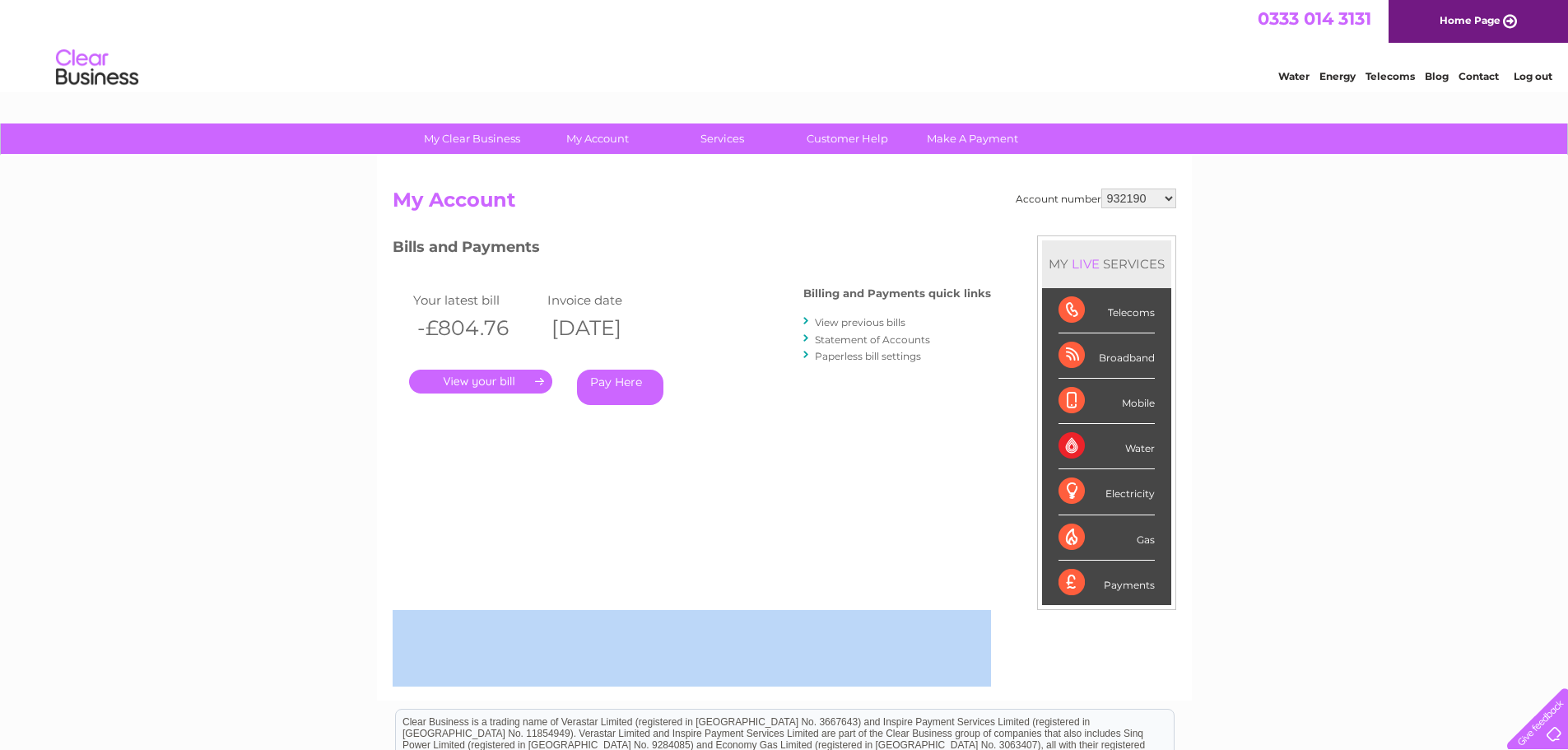
drag, startPoint x: 343, startPoint y: 551, endPoint x: 992, endPoint y: 699, distance: 665.7
click at [984, 700] on div "My Clear Business Login Details My Details My Preferences Link Account My Accou…" at bounding box center [784, 552] width 1568 height 858
click at [1114, 682] on div "Account number 932190 30322204 My Account MY LIVE SERVICES Telecoms Broadband M…" at bounding box center [785, 436] width 784 height 496
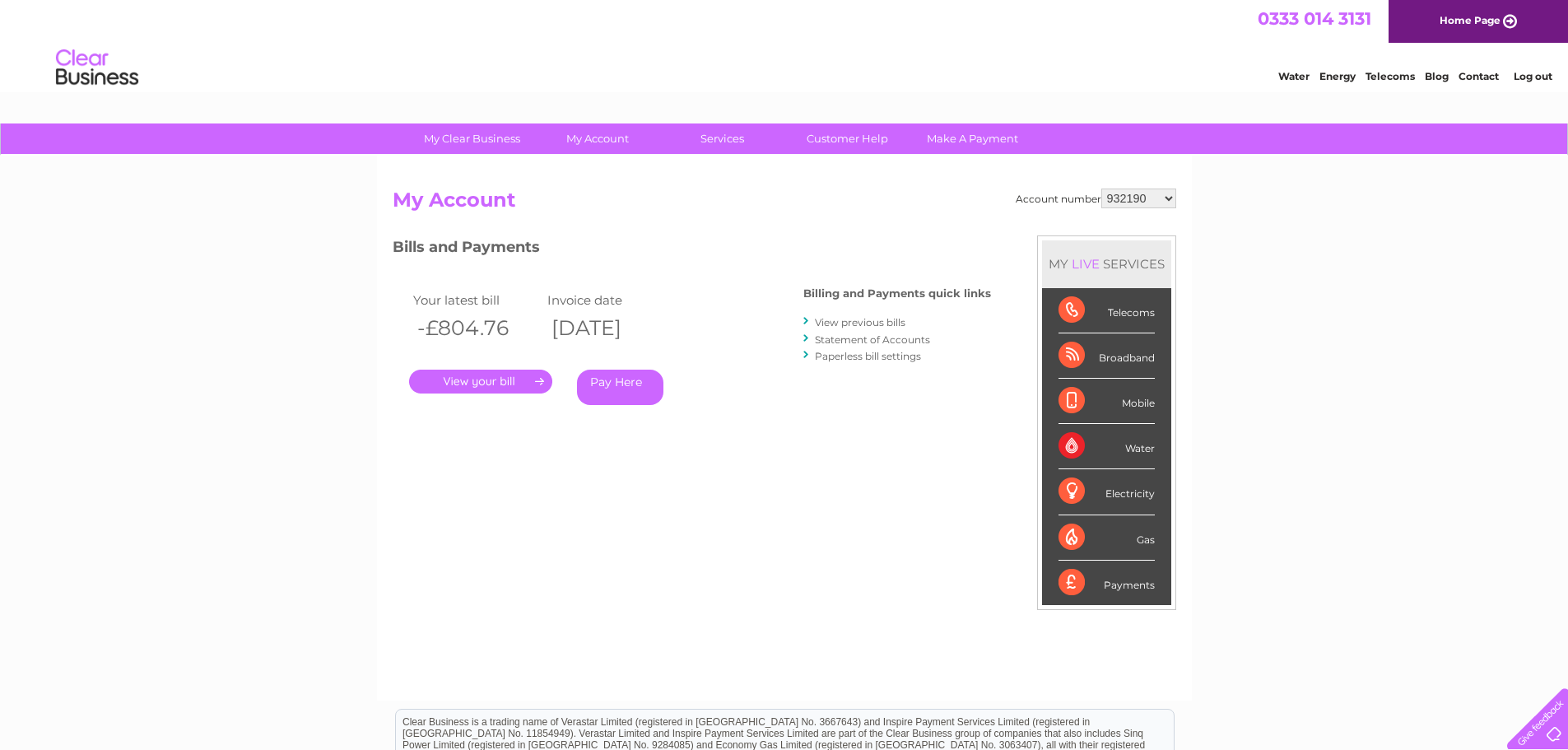
drag, startPoint x: 1105, startPoint y: 691, endPoint x: 233, endPoint y: 258, distance: 973.6
click at [229, 262] on div "My Clear Business Login Details My Details My Preferences Link Account My Accou…" at bounding box center [784, 552] width 1568 height 858
click at [260, 306] on div "My Clear Business Login Details My Details My Preferences Link Account My Accou…" at bounding box center [784, 552] width 1568 height 858
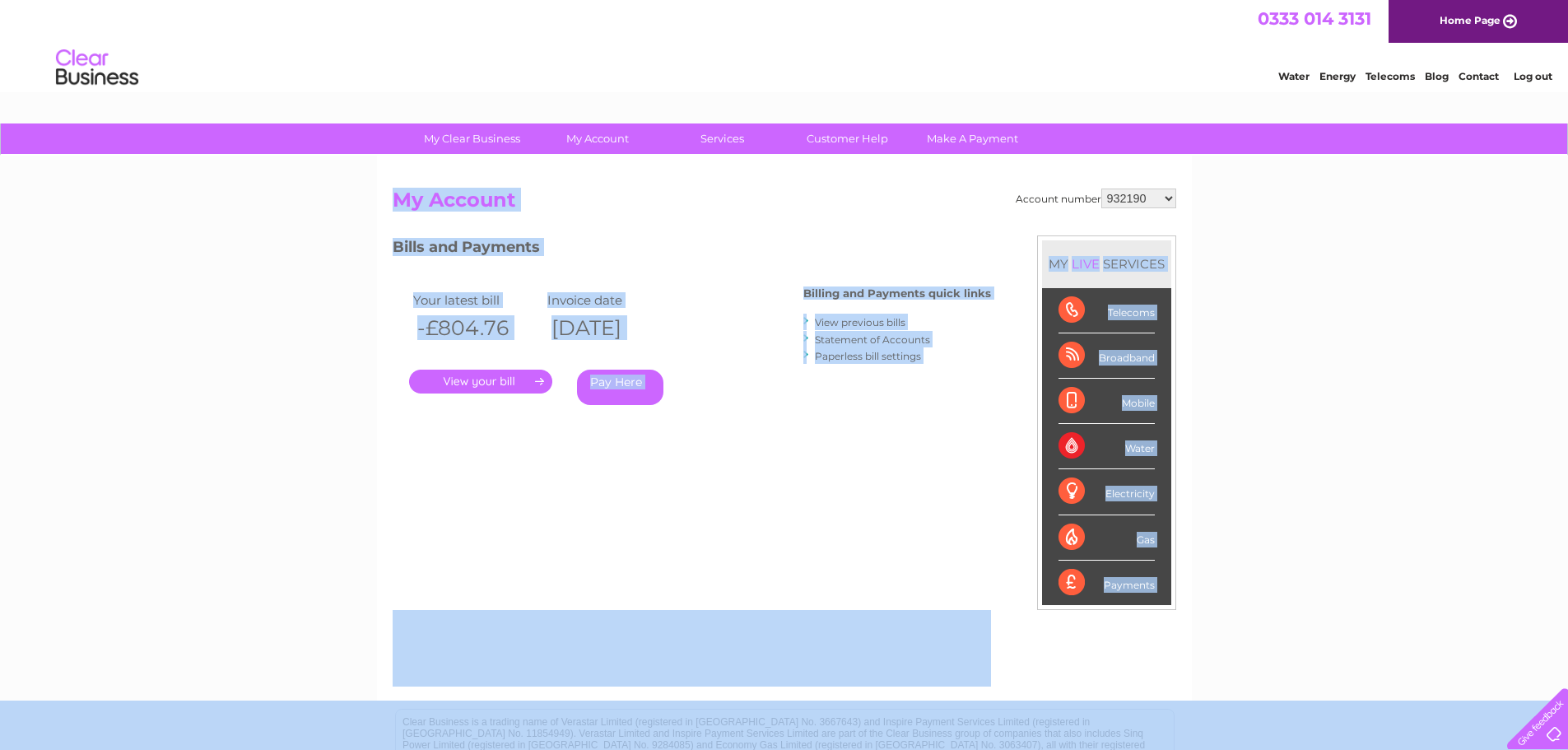
drag, startPoint x: 276, startPoint y: 887, endPoint x: 962, endPoint y: 704, distance: 710.0
click at [1141, 669] on div "Account number 932190 30322204 My Account MY LIVE SERVICES Telecoms Broadband M…" at bounding box center [785, 436] width 784 height 496
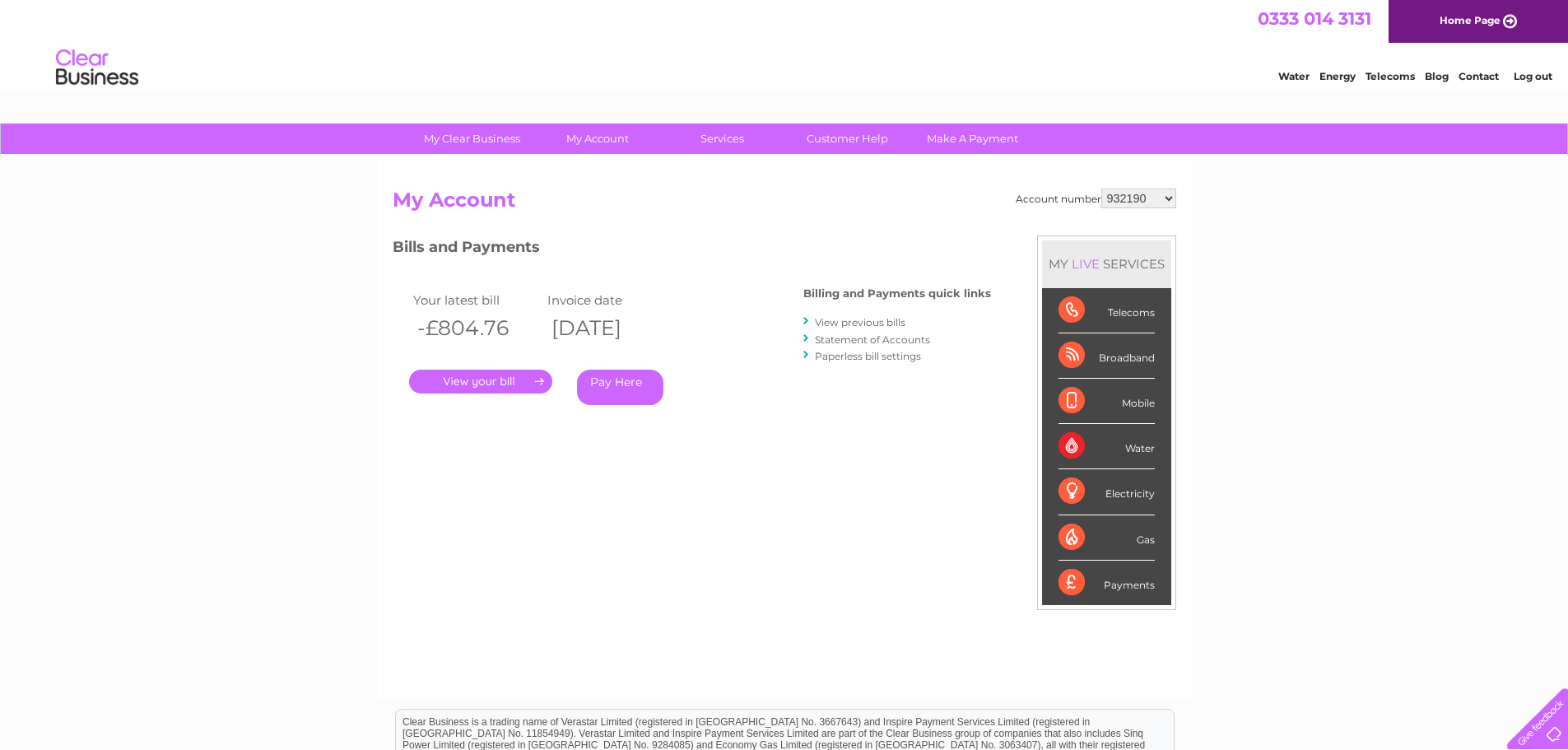
drag, startPoint x: 1145, startPoint y: 684, endPoint x: 82, endPoint y: 374, distance: 1107.3
click at [64, 388] on div "My Clear Business Login Details My Details My Preferences Link Account My Accou…" at bounding box center [784, 552] width 1568 height 858
click at [511, 391] on link "." at bounding box center [481, 381] width 144 height 24
click at [528, 378] on link "." at bounding box center [481, 381] width 144 height 24
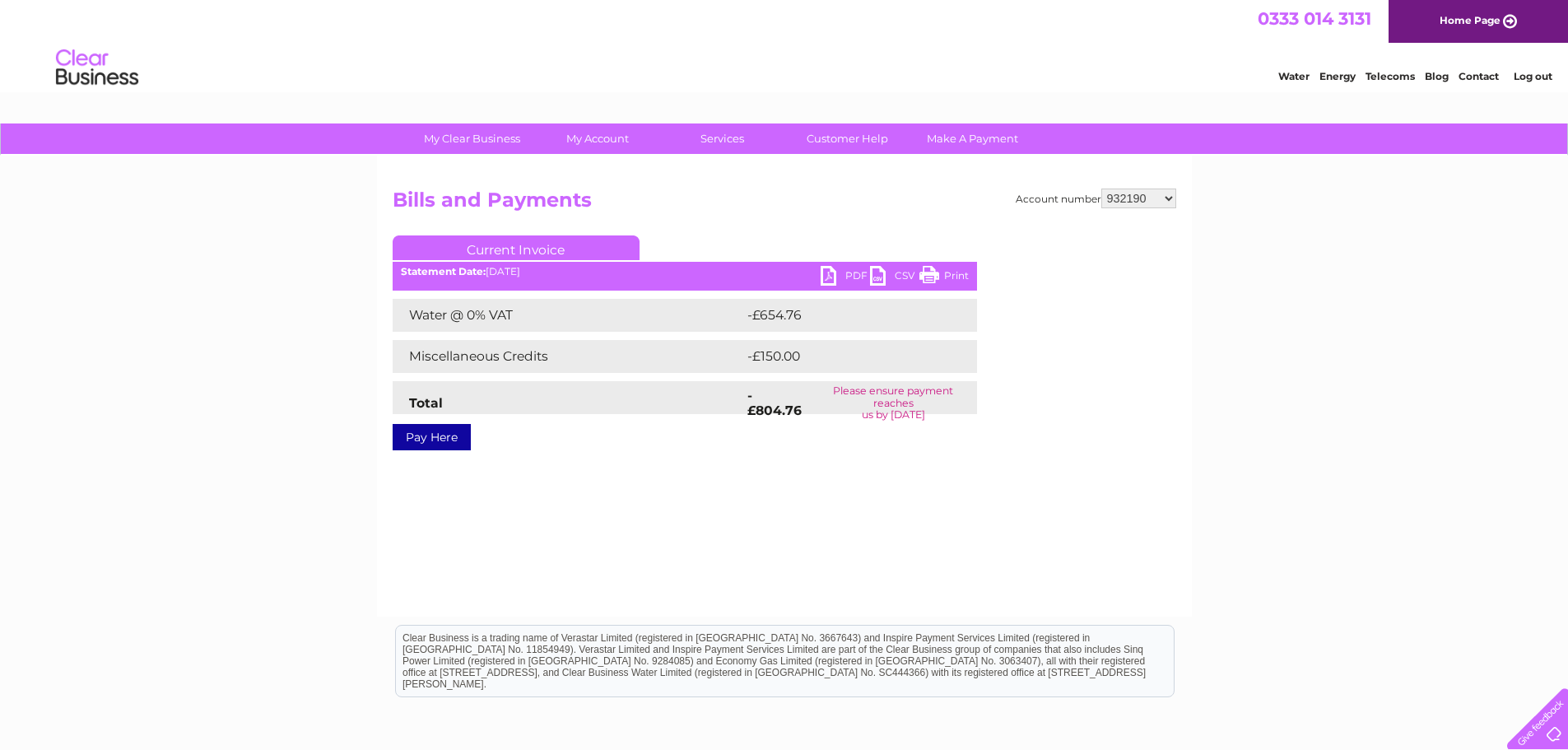
click at [843, 272] on link "PDF" at bounding box center [845, 277] width 50 height 24
